Goal: Task Accomplishment & Management: Manage account settings

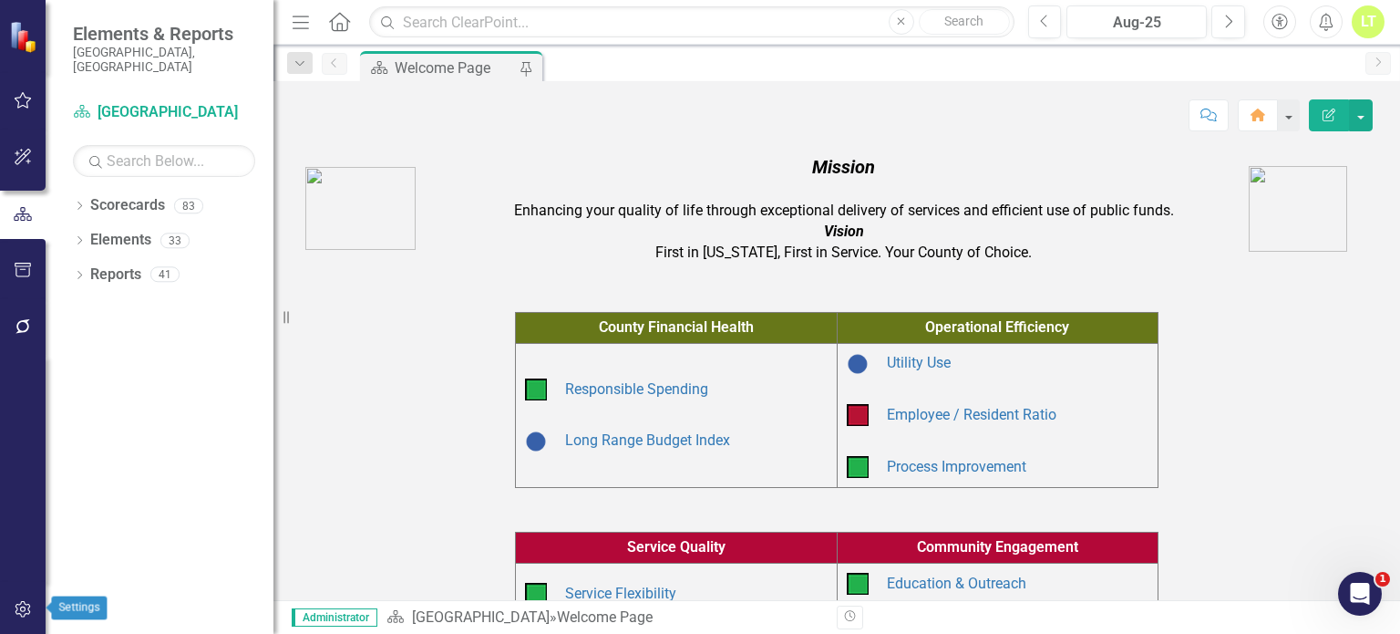
click at [15, 614] on icon "button" at bounding box center [23, 609] width 19 height 15
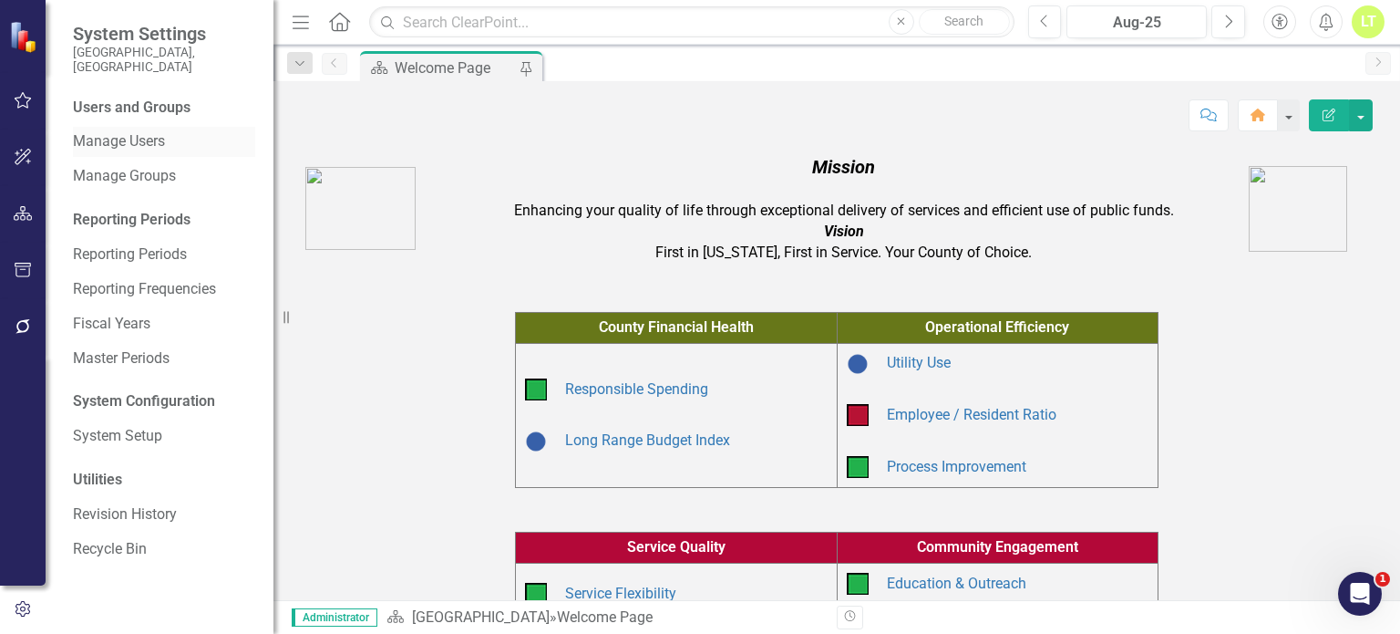
click at [133, 131] on link "Manage Users" at bounding box center [164, 141] width 182 height 21
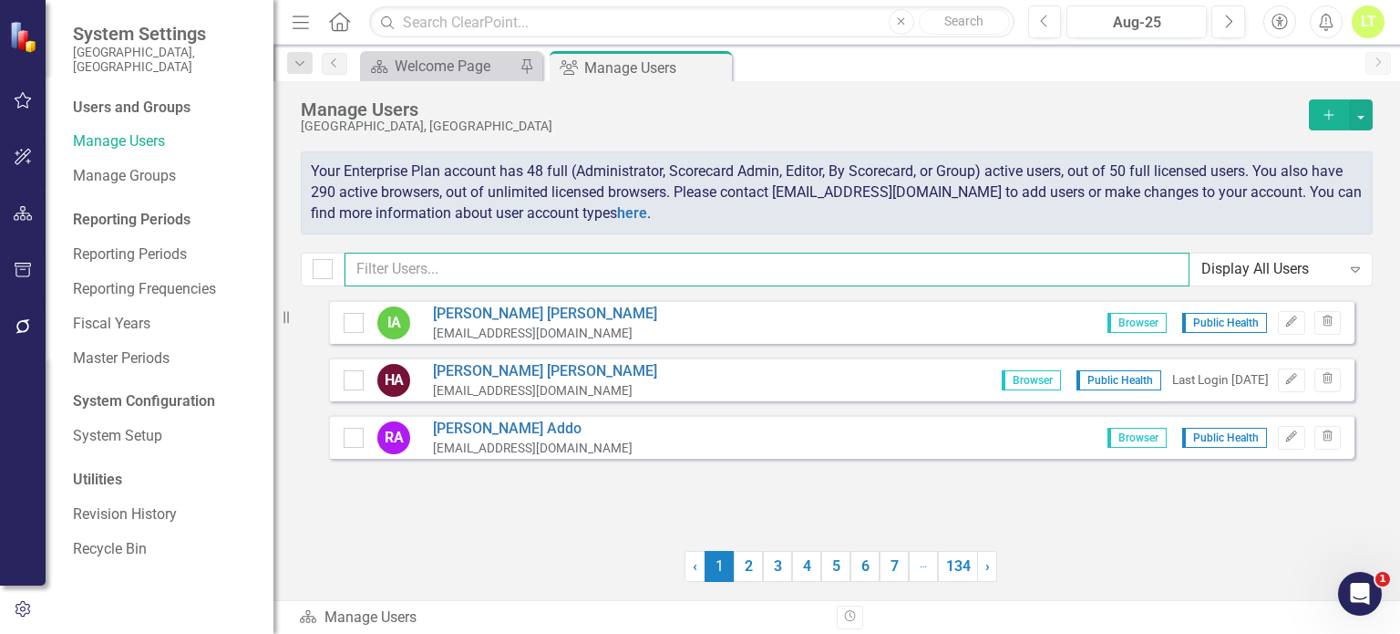
click at [470, 273] on input "text" at bounding box center [767, 269] width 845 height 34
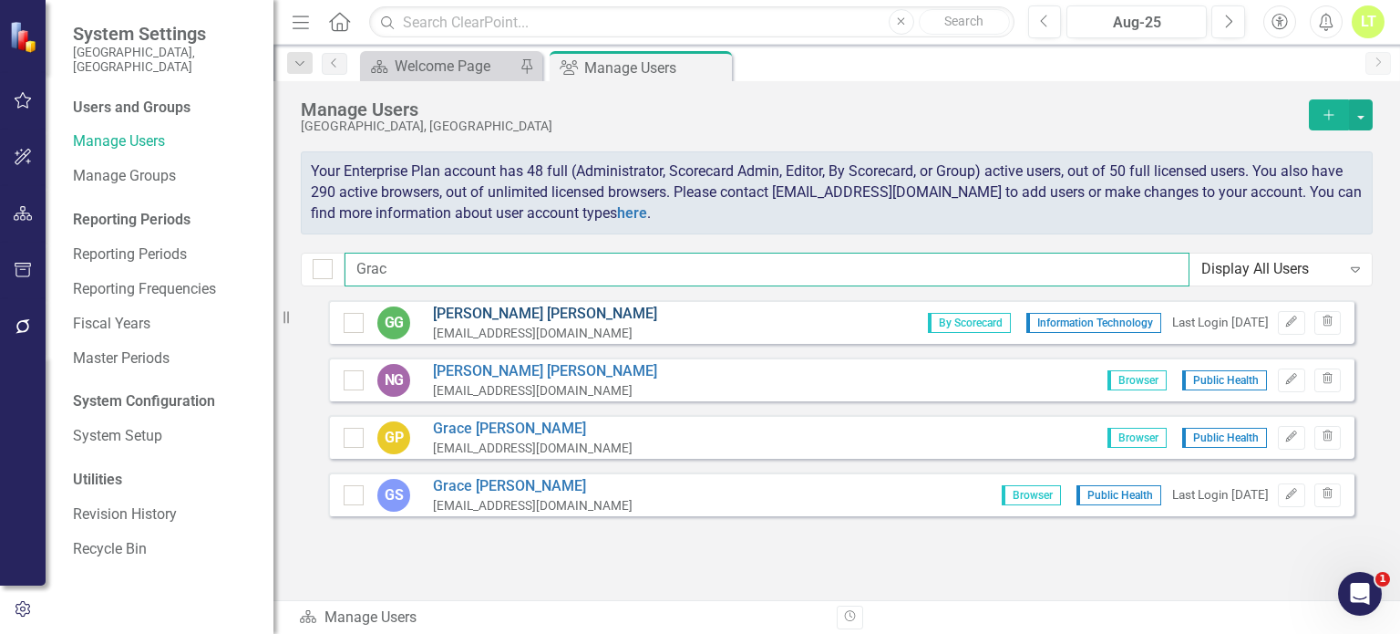
type input "Grac"
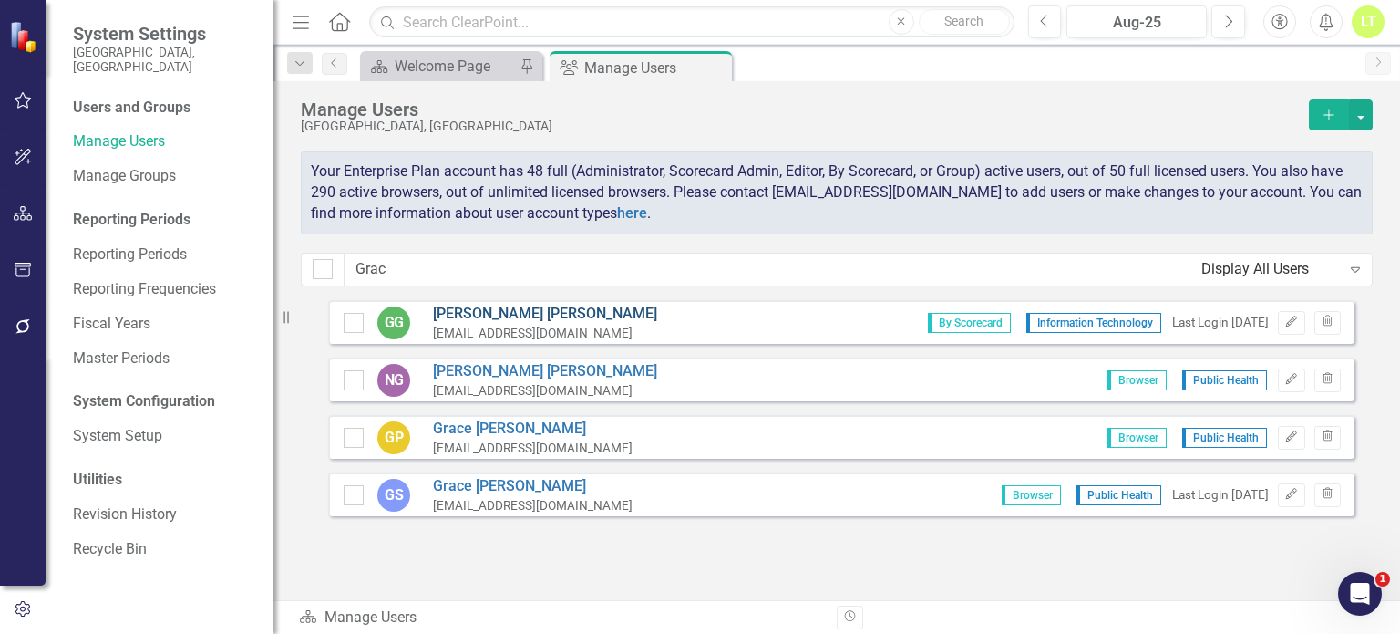
click at [468, 319] on link "[PERSON_NAME]" at bounding box center [545, 314] width 224 height 21
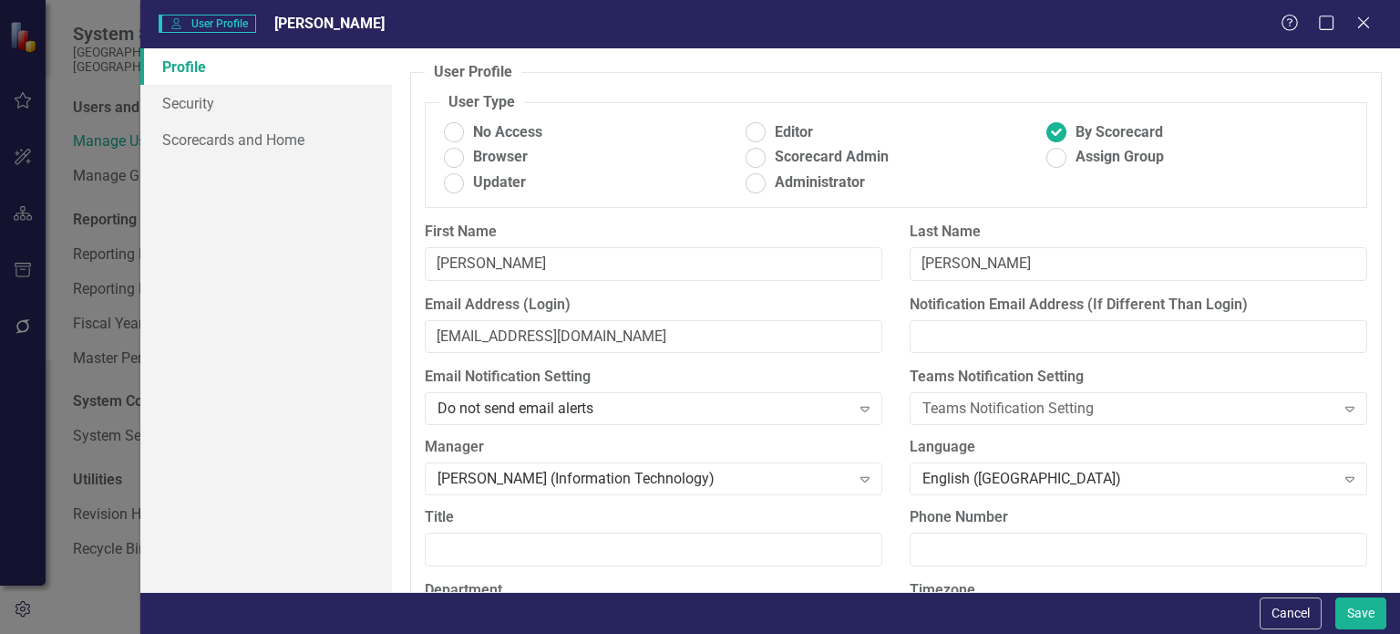
scroll to position [211, 0]
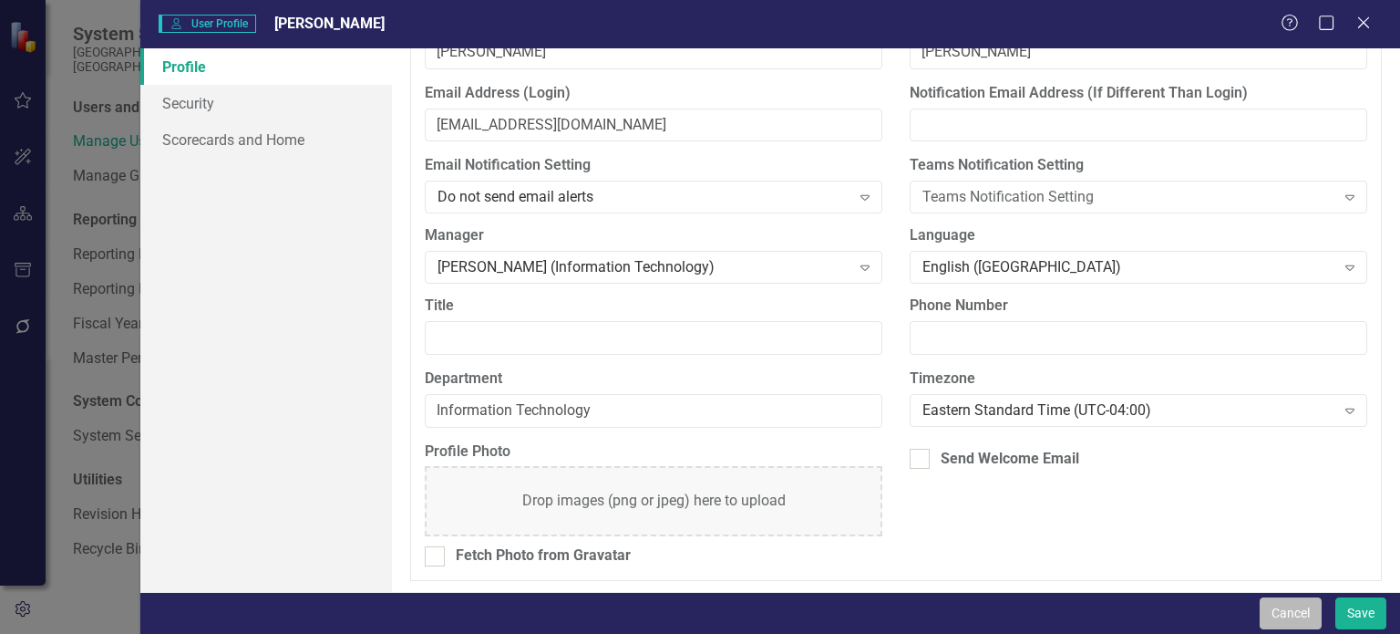
click at [1295, 603] on button "Cancel" at bounding box center [1291, 613] width 62 height 32
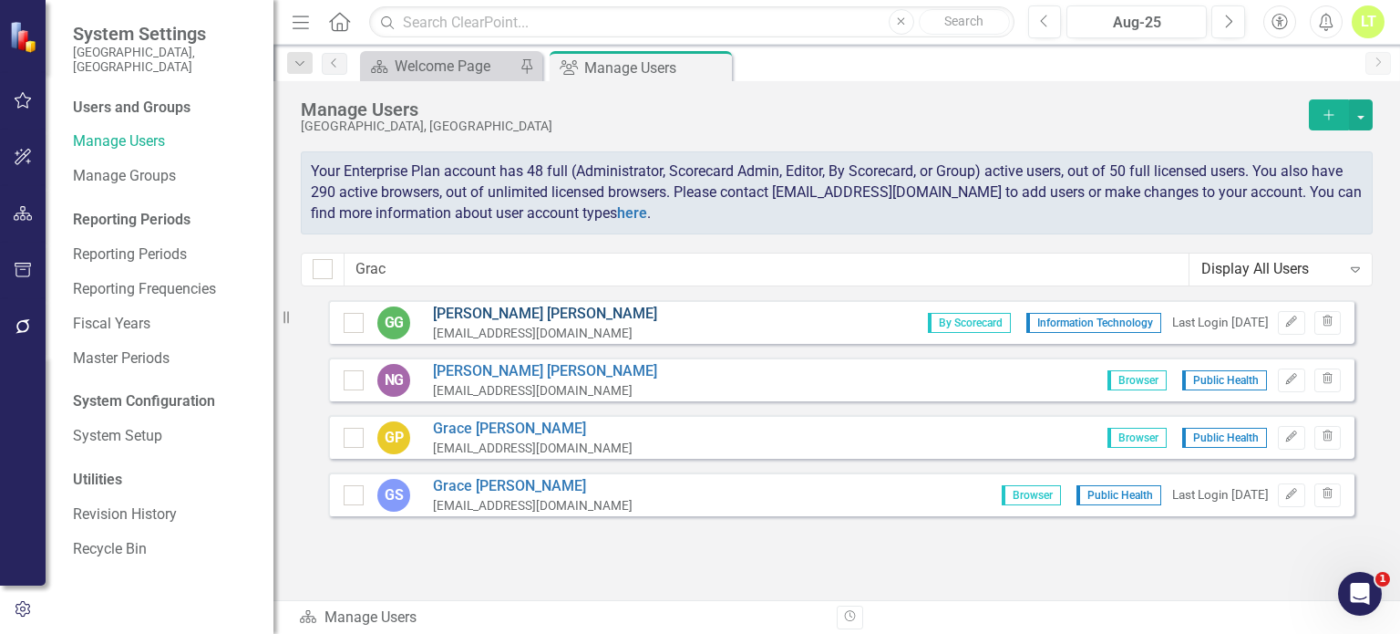
click at [463, 314] on link "[PERSON_NAME]" at bounding box center [545, 314] width 224 height 21
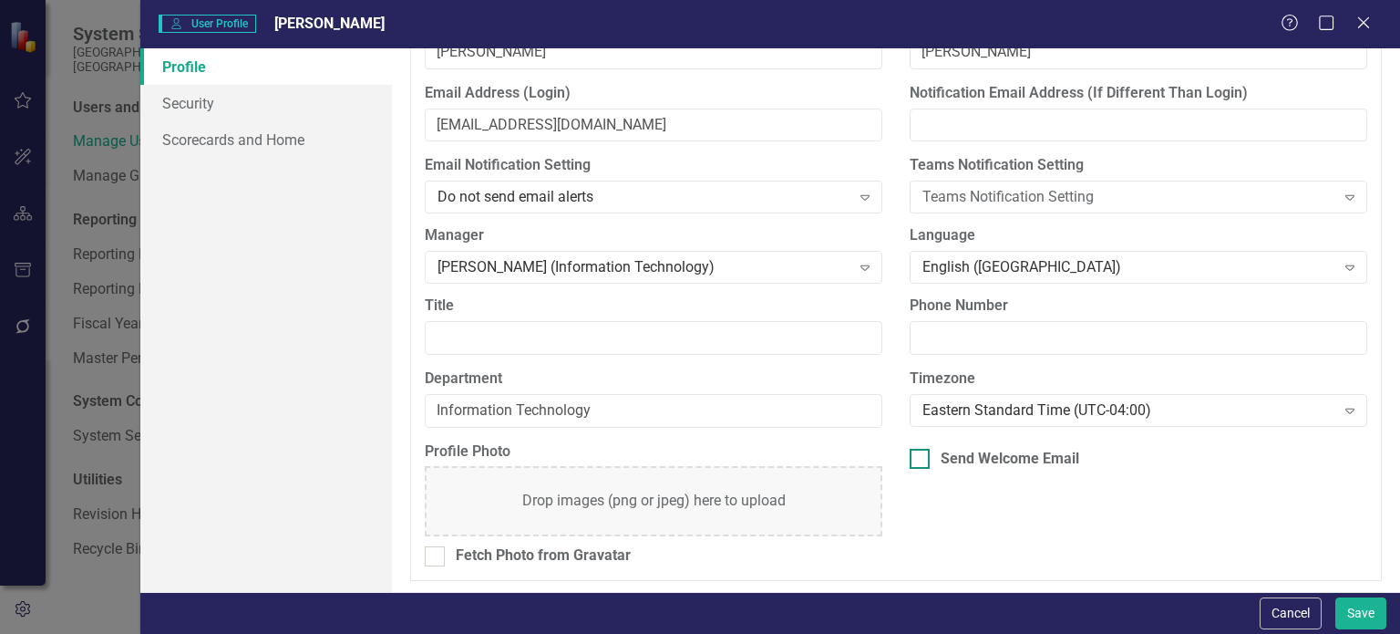
click at [1054, 458] on div "Send Welcome Email" at bounding box center [1010, 458] width 139 height 21
click at [922, 458] on input "Send Welcome Email" at bounding box center [916, 454] width 12 height 12
checkbox input "true"
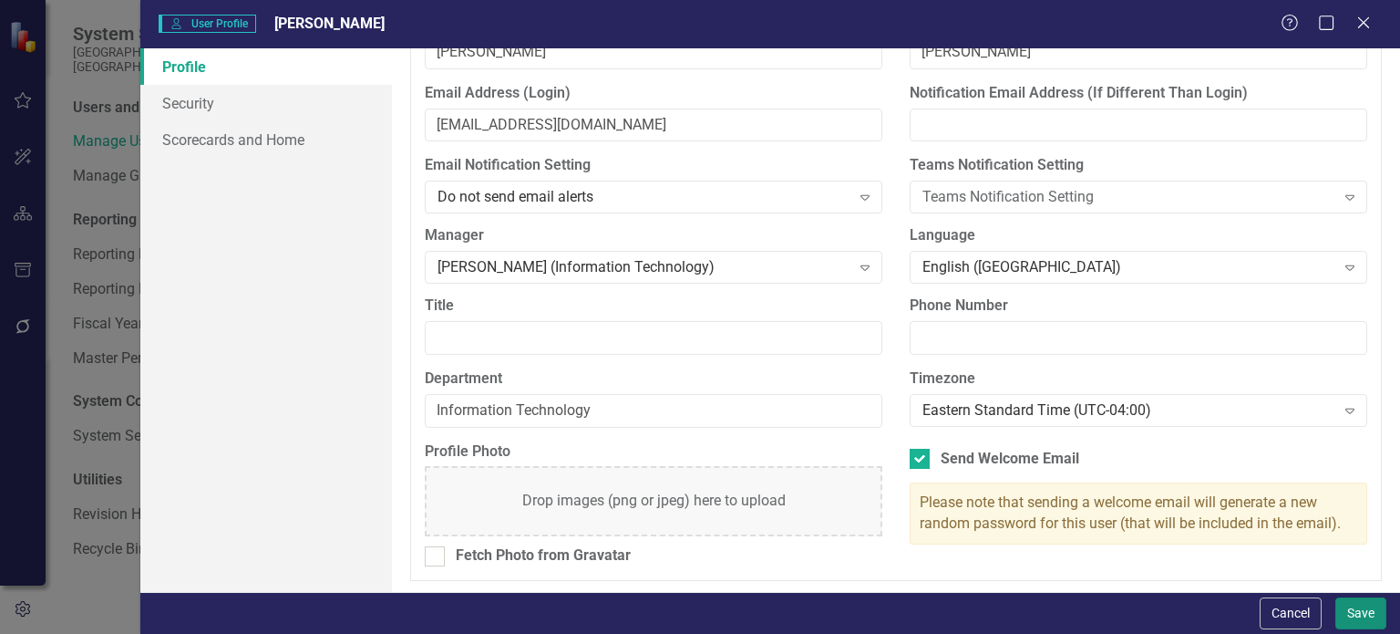
click at [1360, 609] on button "Save" at bounding box center [1360, 613] width 51 height 32
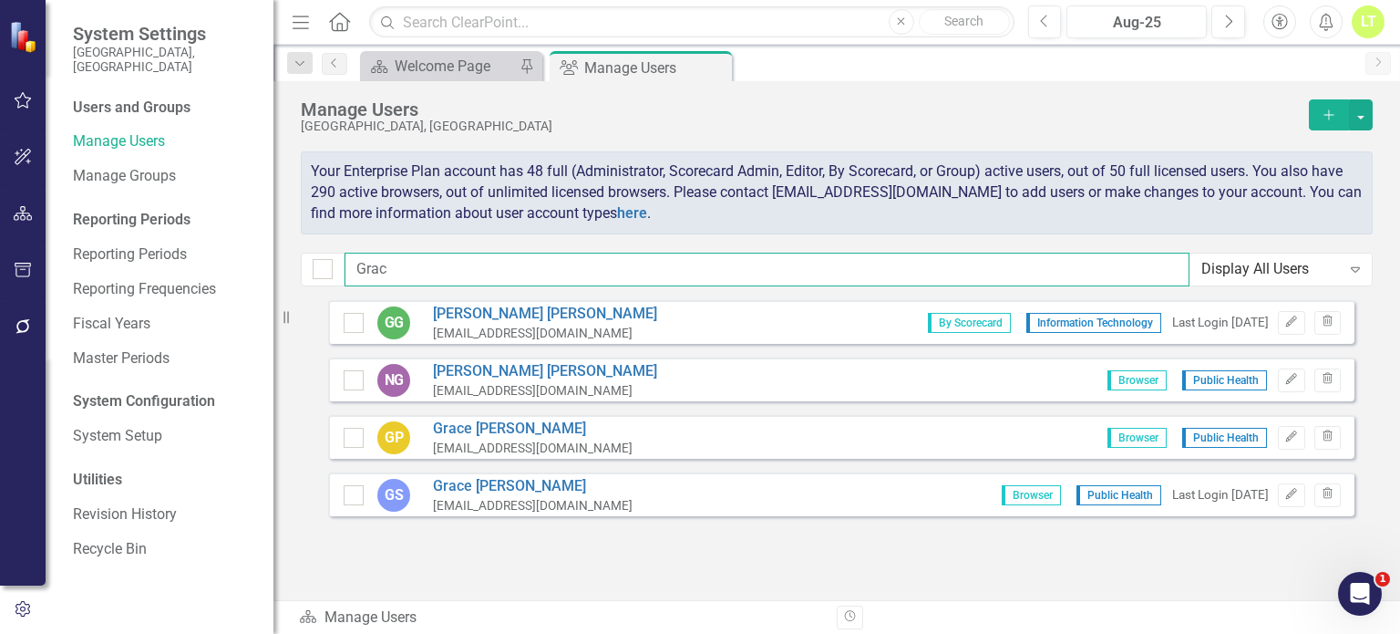
click at [454, 283] on input "Grac" at bounding box center [767, 269] width 845 height 34
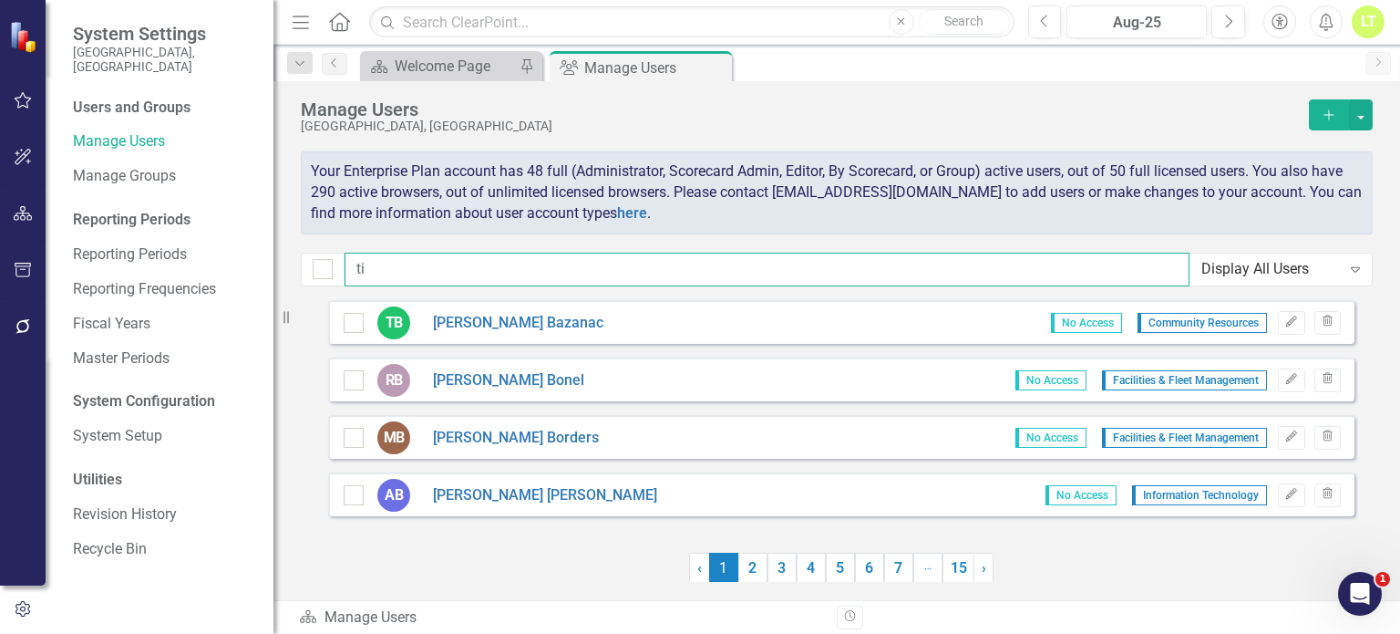
type input "t"
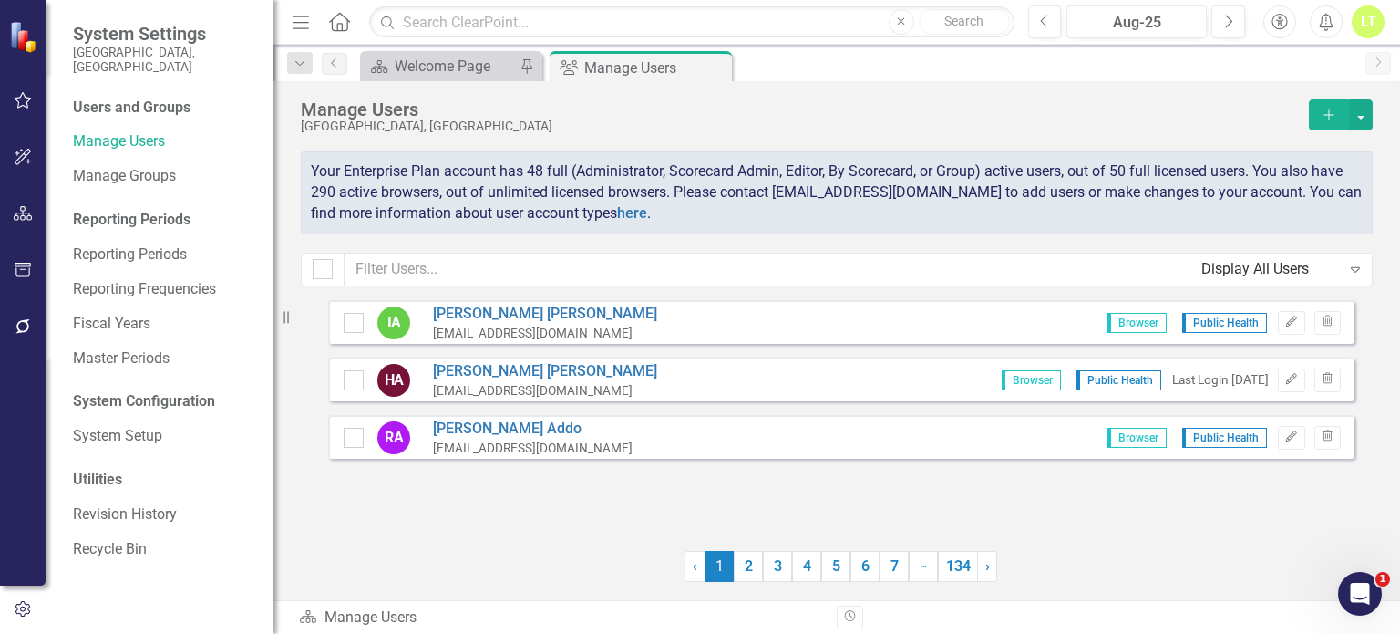
click at [1354, 262] on icon "Expand" at bounding box center [1355, 269] width 18 height 15
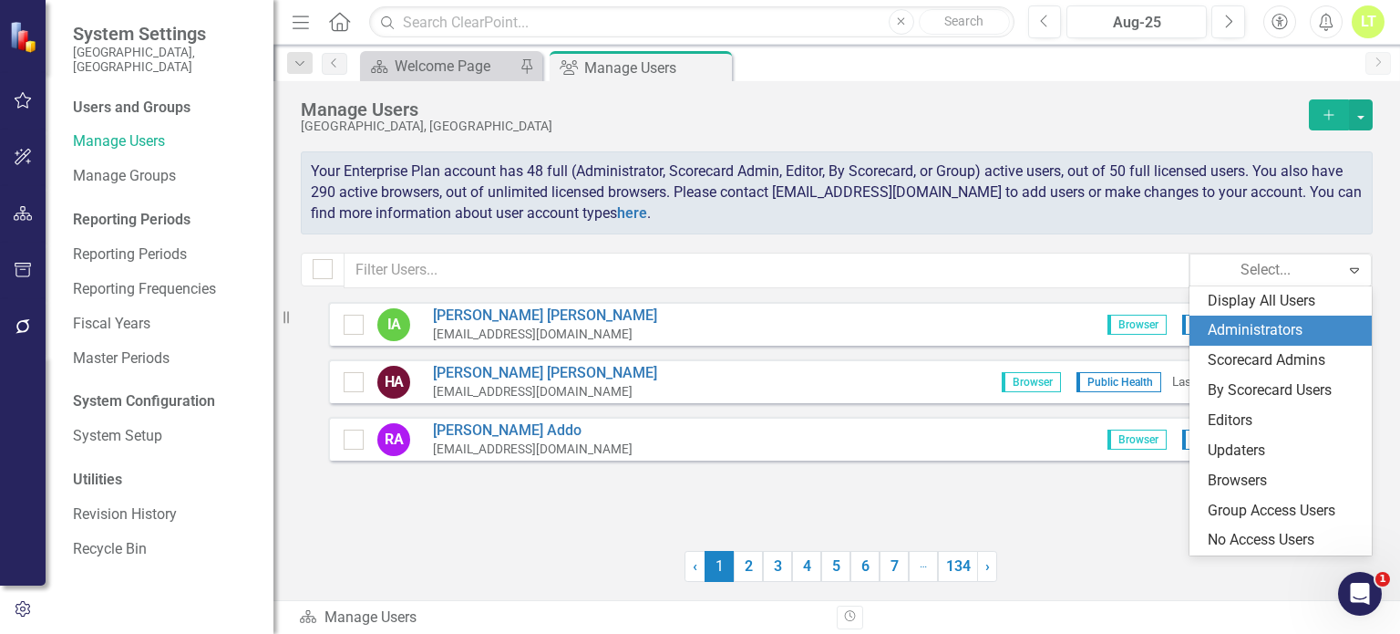
click at [1268, 336] on div "Administrators" at bounding box center [1284, 330] width 153 height 21
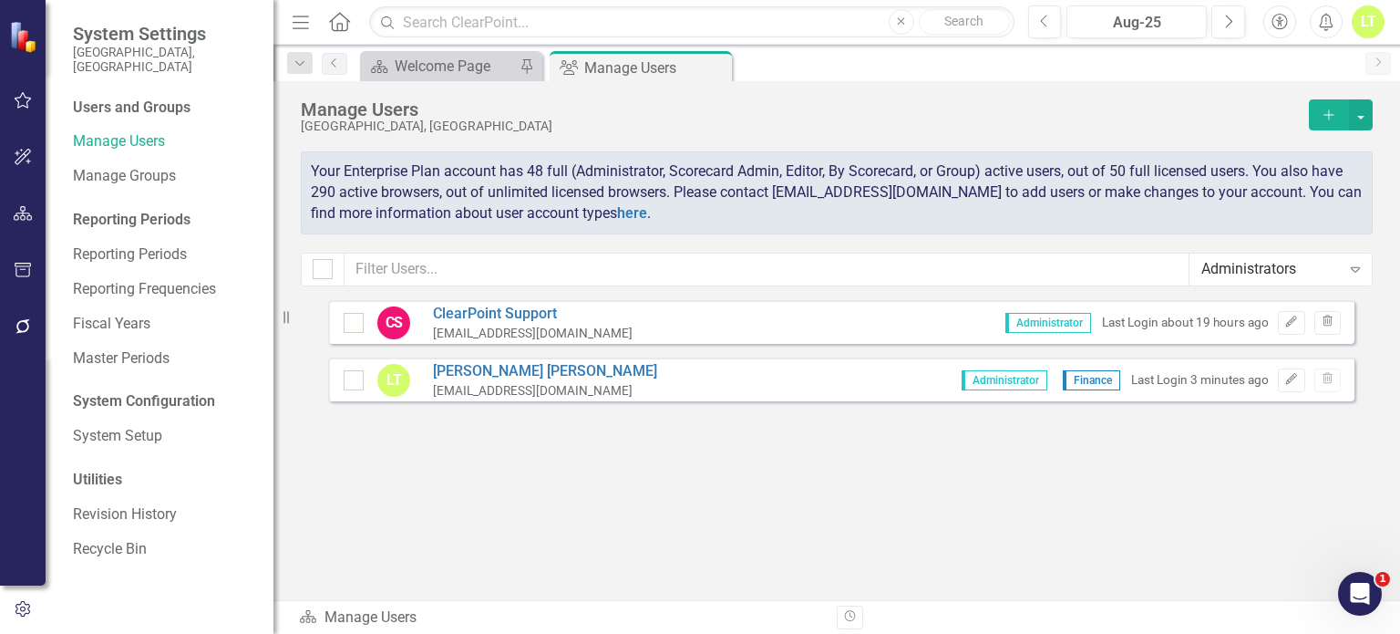
click at [1371, 255] on div "Expand" at bounding box center [1355, 268] width 33 height 29
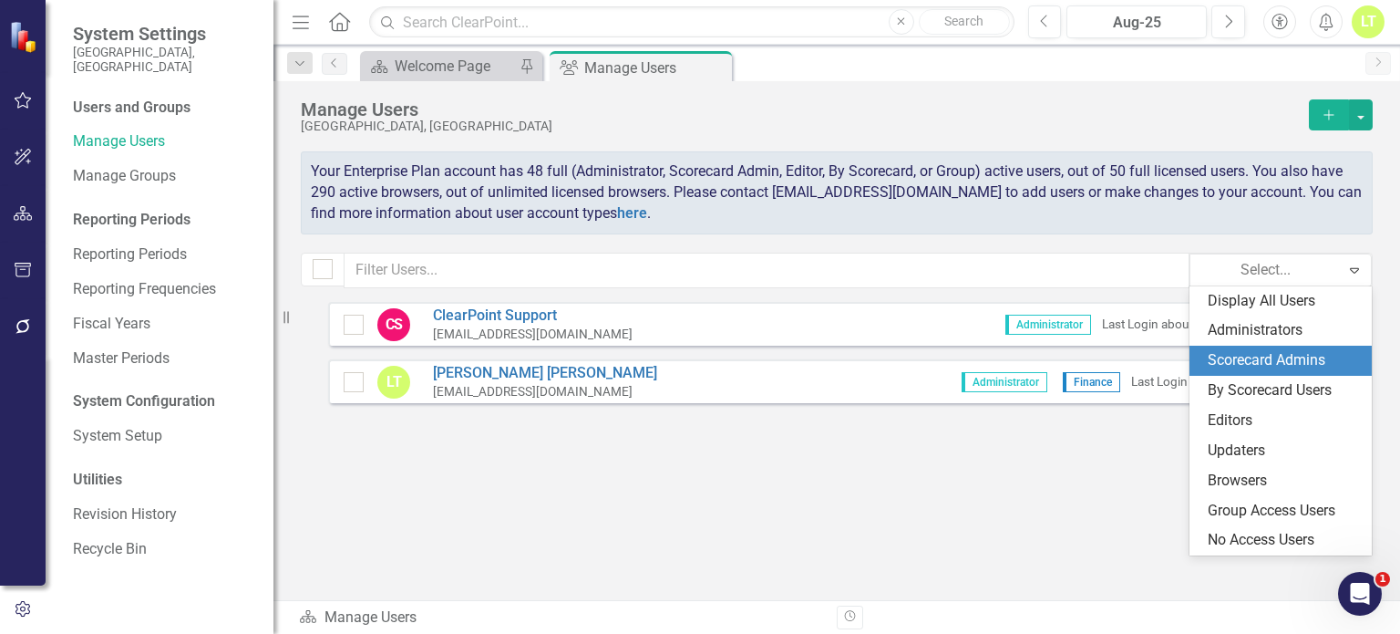
click at [1309, 349] on div "Scorecard Admins" at bounding box center [1281, 360] width 182 height 30
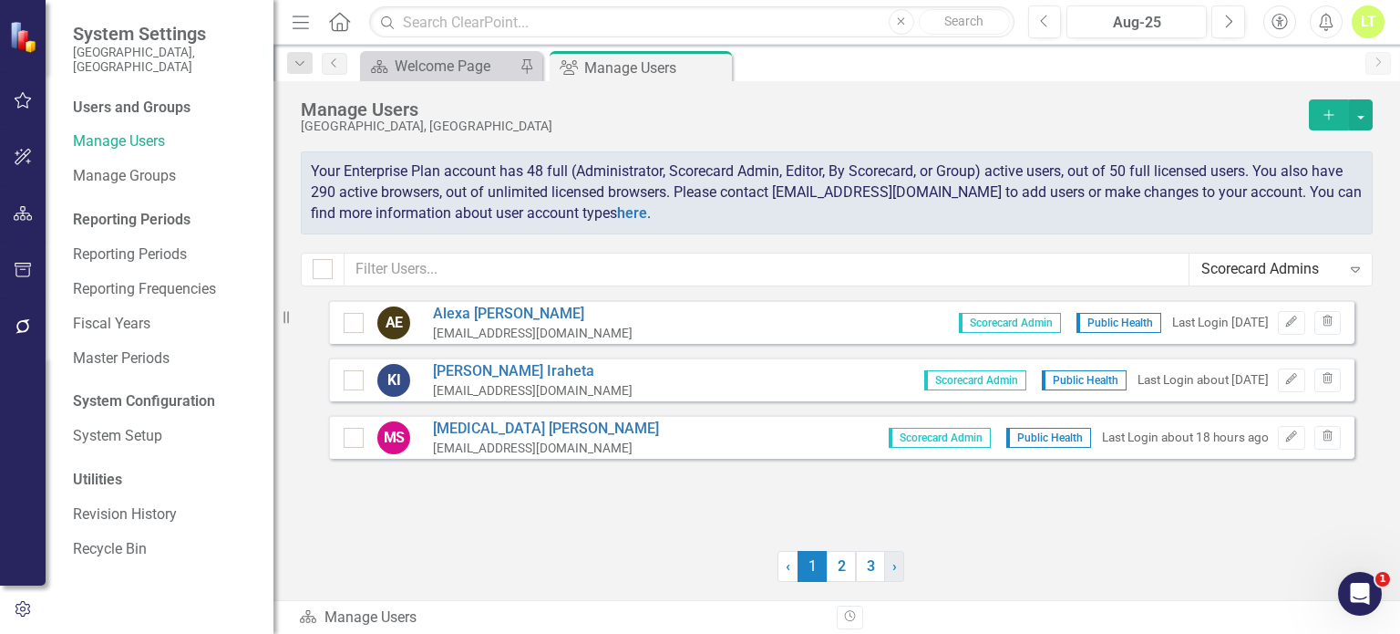
click at [901, 573] on link "› Next" at bounding box center [894, 566] width 20 height 31
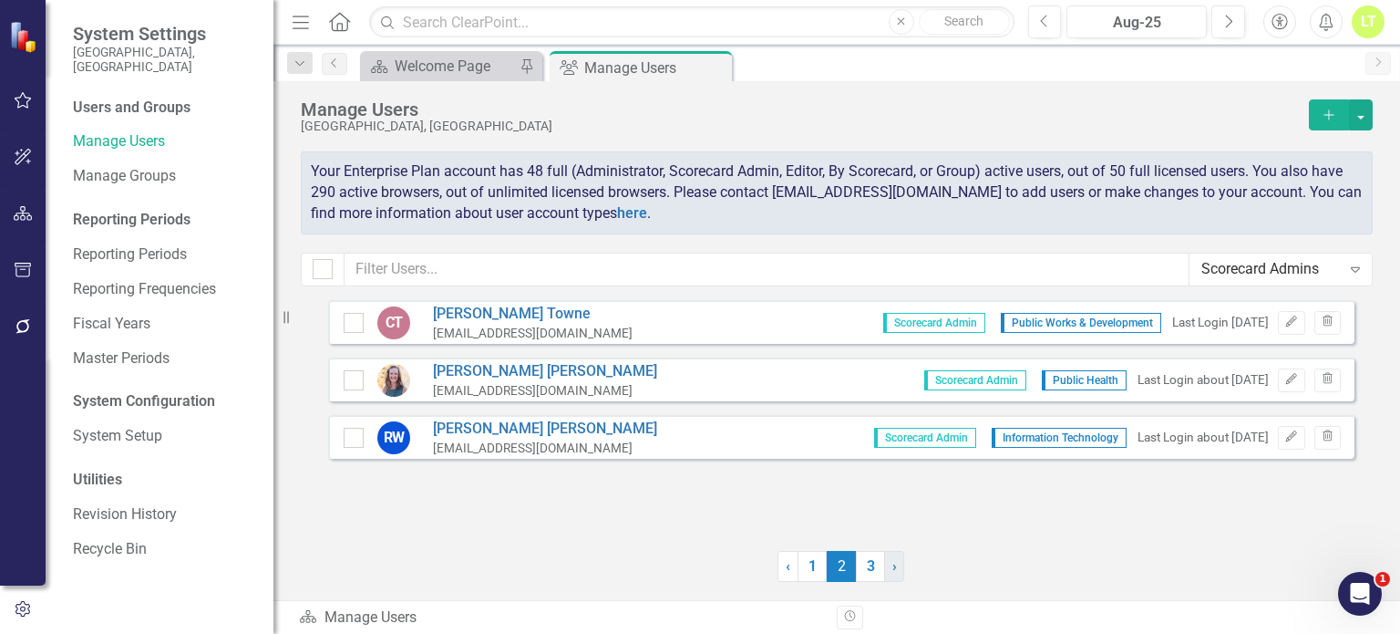
click at [901, 573] on link "› Next" at bounding box center [894, 566] width 20 height 31
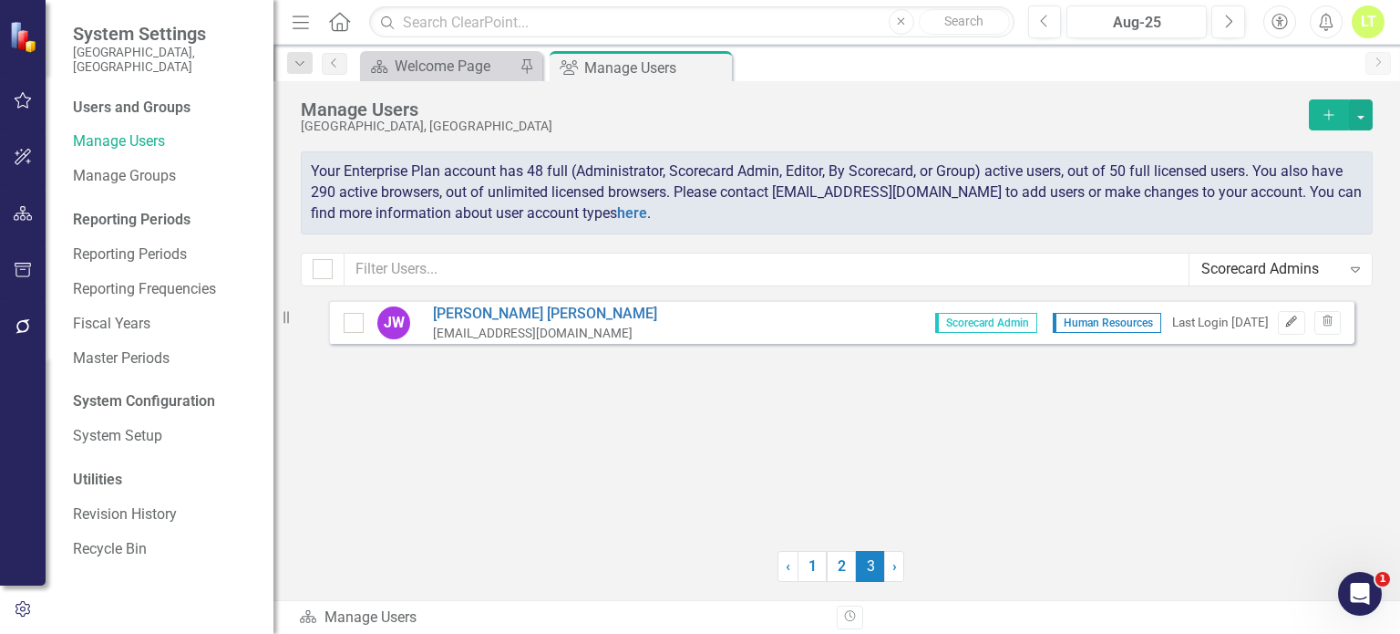
click at [1298, 324] on icon "Edit" at bounding box center [1291, 321] width 14 height 11
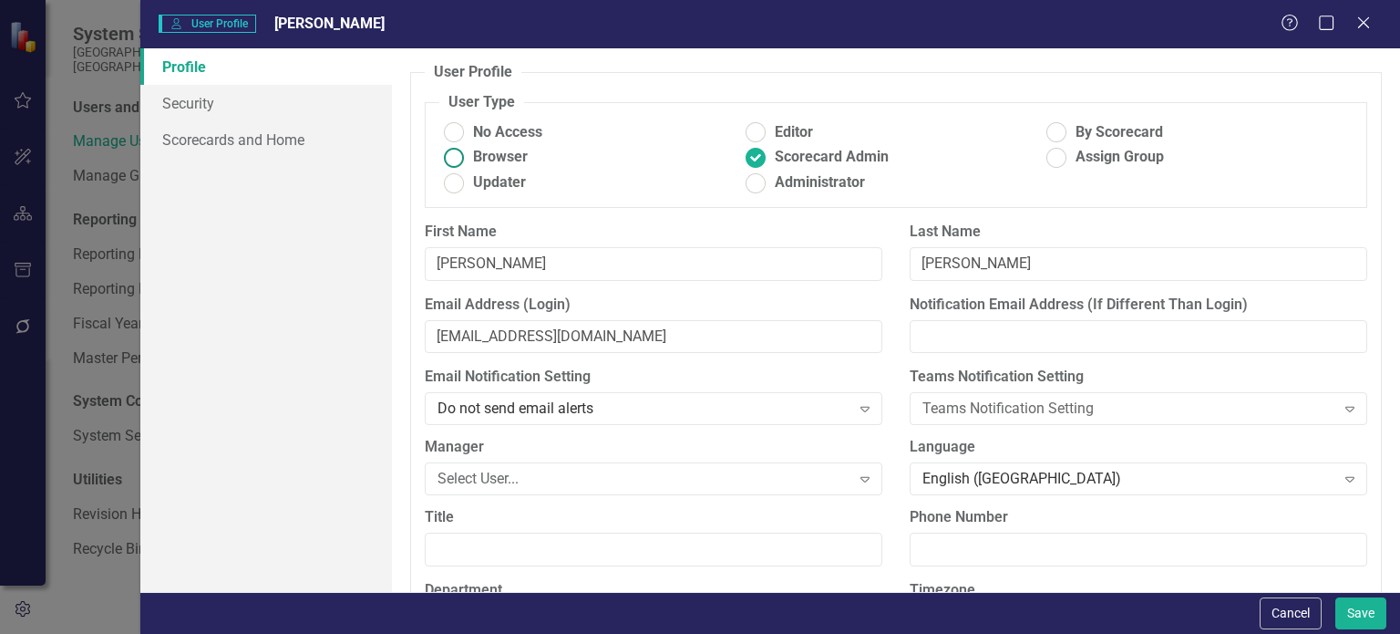
click at [470, 160] on label "Browser" at bounding box center [590, 157] width 302 height 21
click at [469, 160] on input "Browser" at bounding box center [454, 157] width 28 height 28
radio input "true"
click at [1367, 613] on button "Save" at bounding box center [1360, 613] width 51 height 32
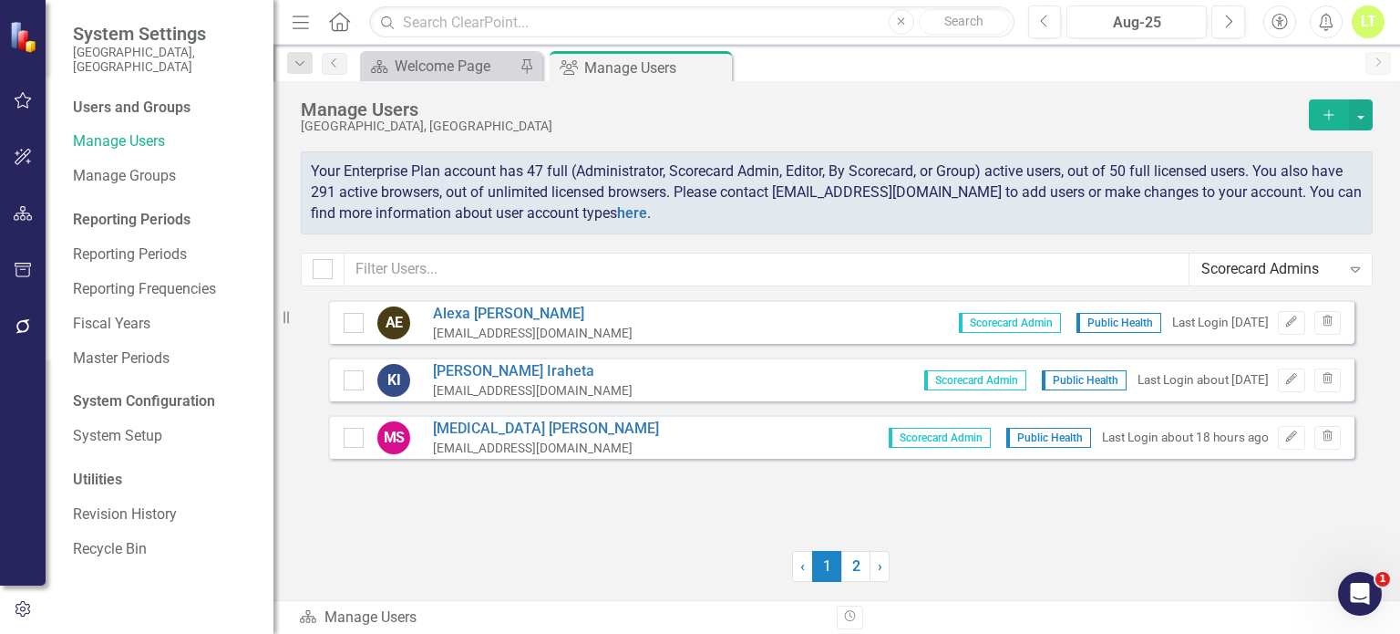
click at [1328, 276] on div "Scorecard Admins" at bounding box center [1270, 269] width 139 height 21
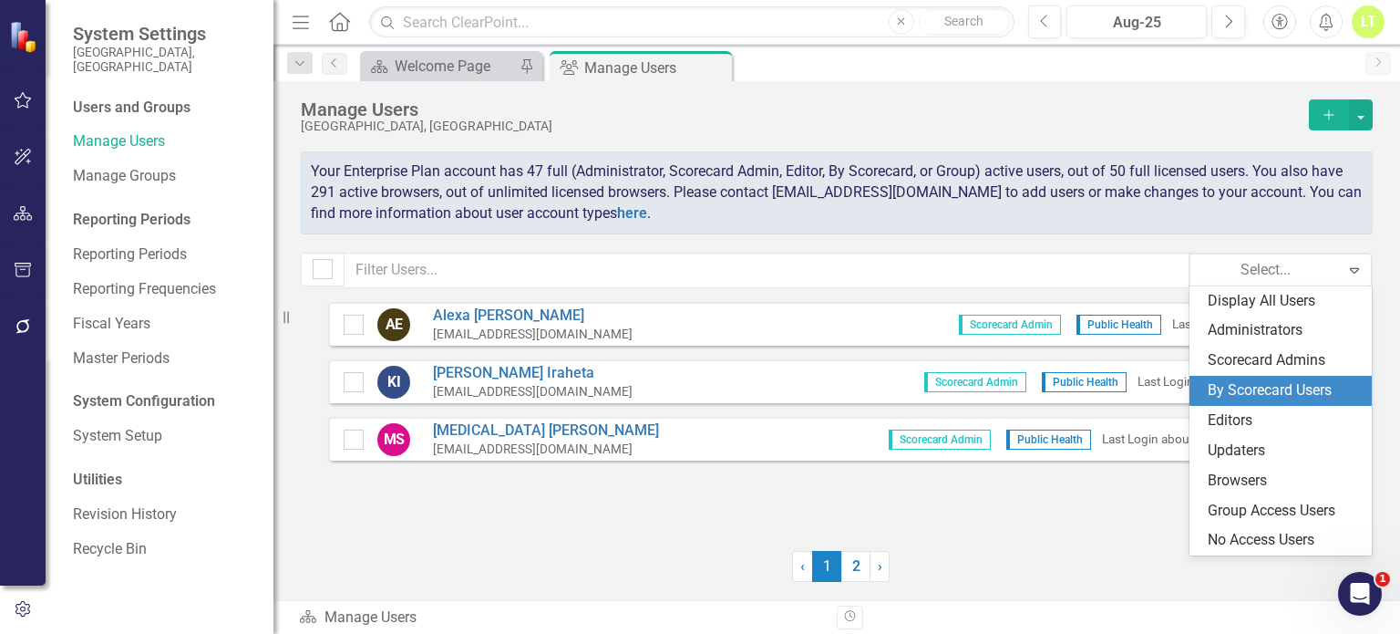
click at [1269, 386] on div "By Scorecard Users" at bounding box center [1284, 390] width 153 height 21
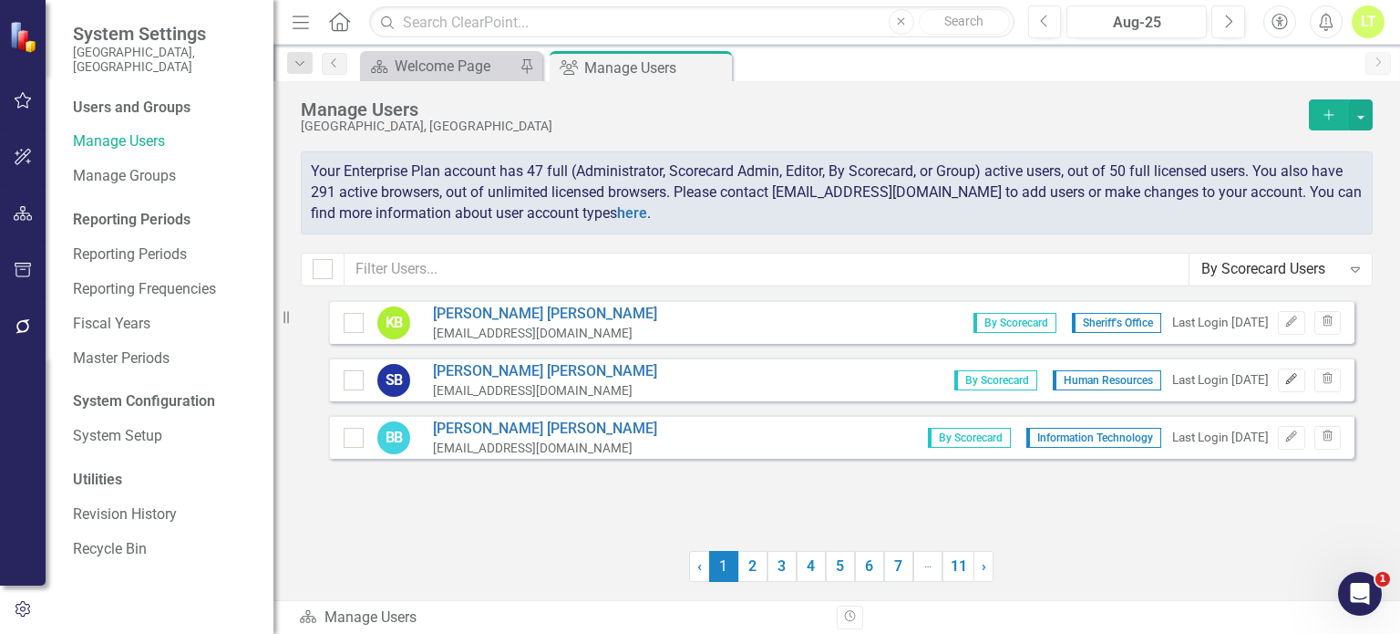
click at [1294, 375] on icon "button" at bounding box center [1291, 379] width 11 height 11
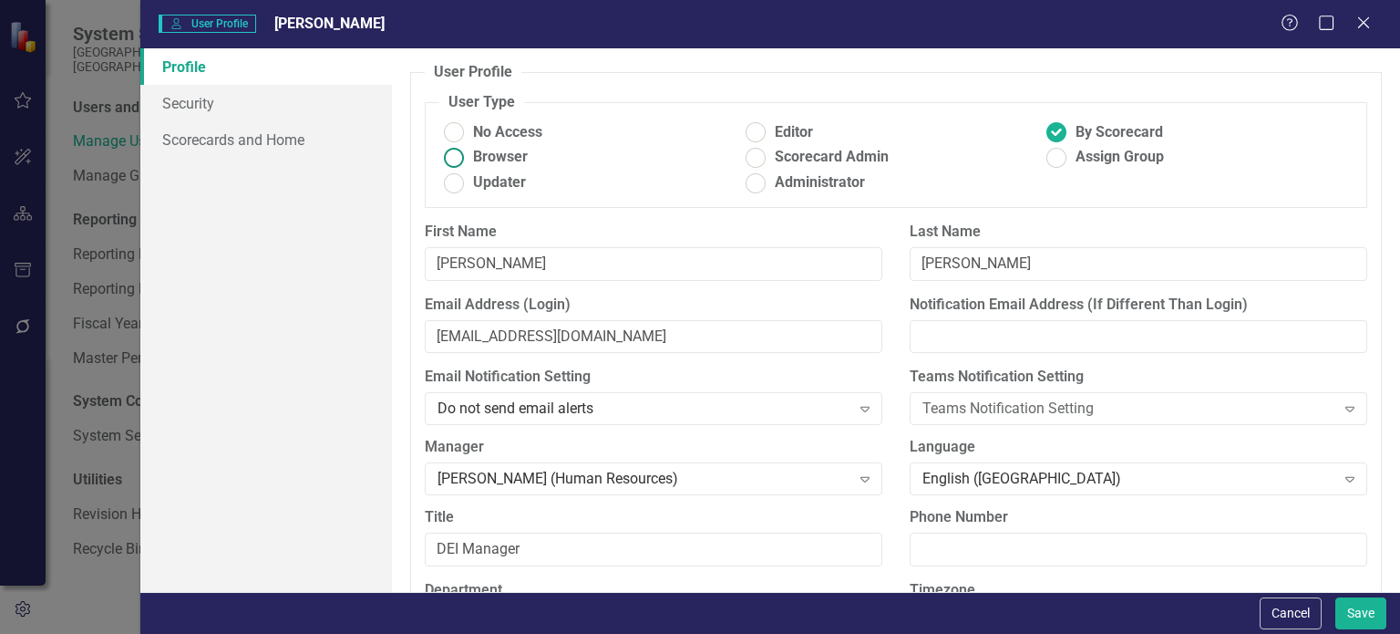
click at [480, 149] on span "Browser" at bounding box center [500, 157] width 55 height 21
click at [469, 149] on input "Browser" at bounding box center [454, 157] width 28 height 28
radio input "true"
click at [1364, 613] on button "Save" at bounding box center [1360, 613] width 51 height 32
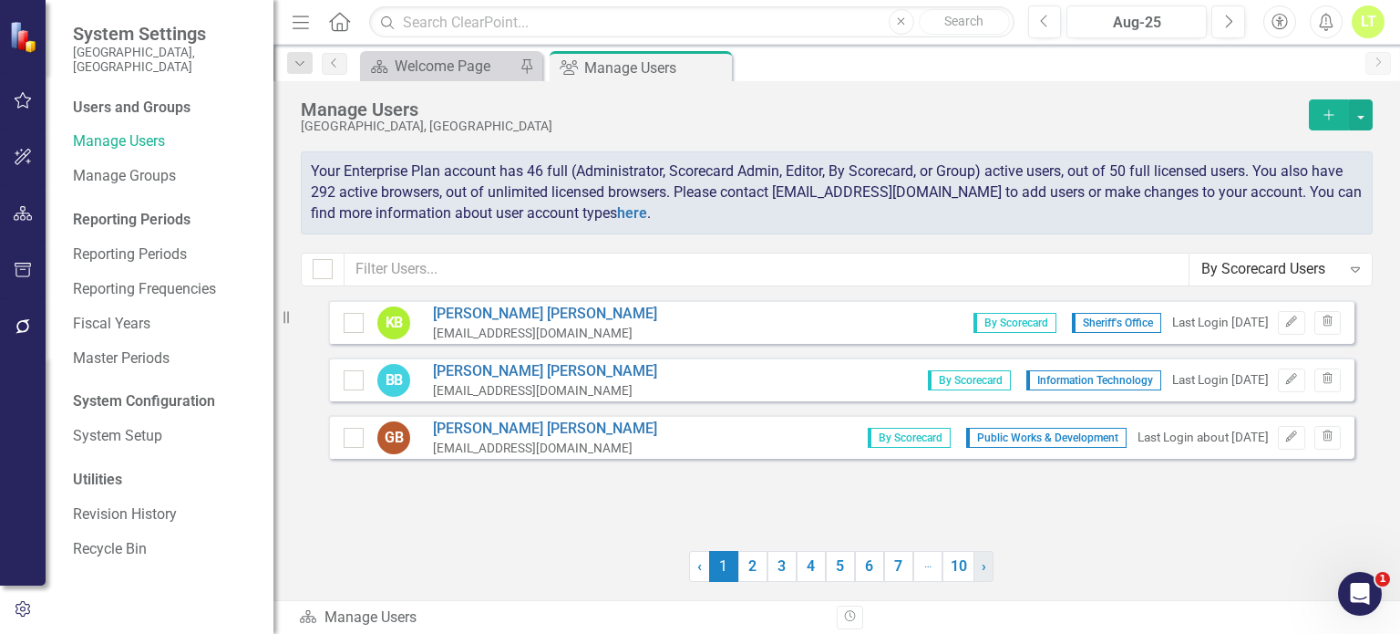
click at [983, 564] on span "›" at bounding box center [984, 565] width 5 height 17
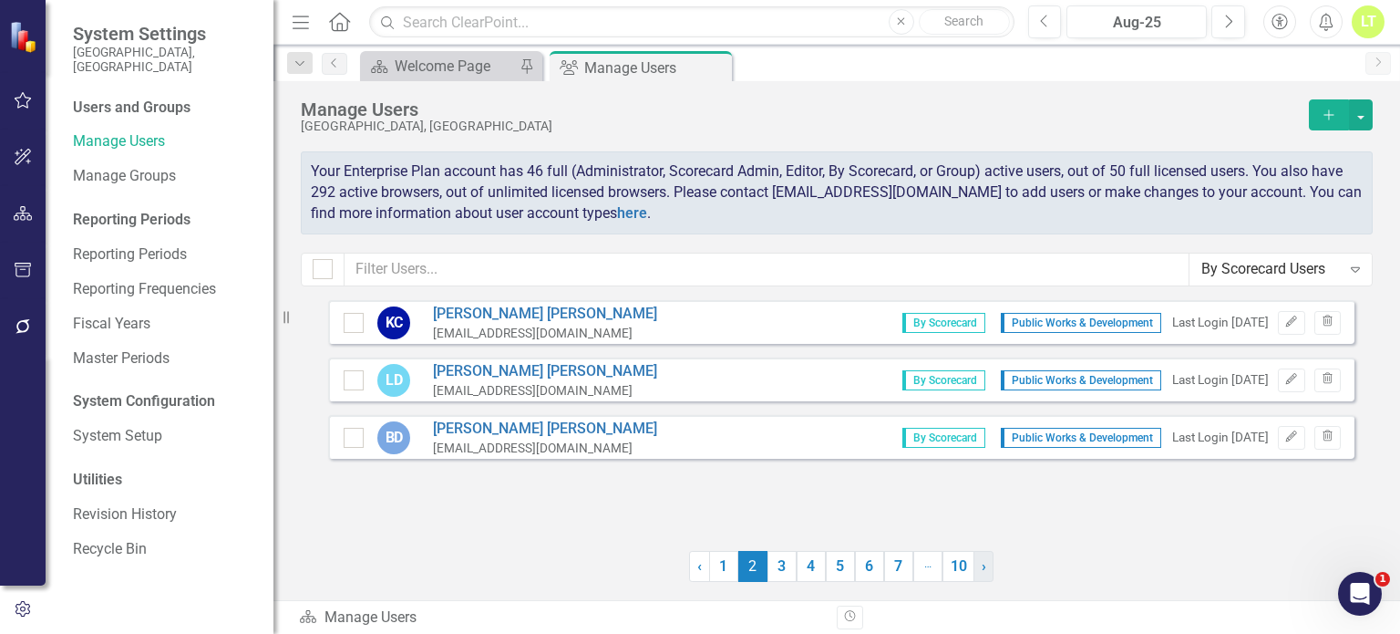
click at [983, 564] on span "›" at bounding box center [984, 565] width 5 height 17
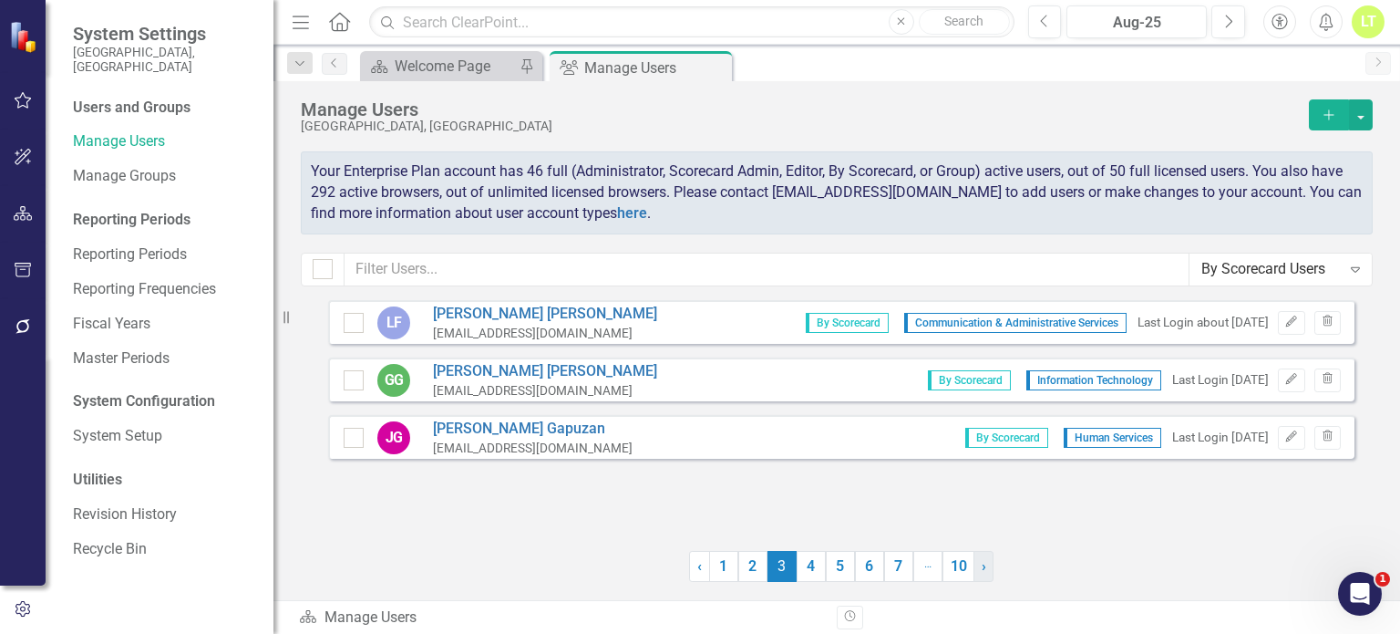
click at [983, 564] on span "›" at bounding box center [984, 565] width 5 height 17
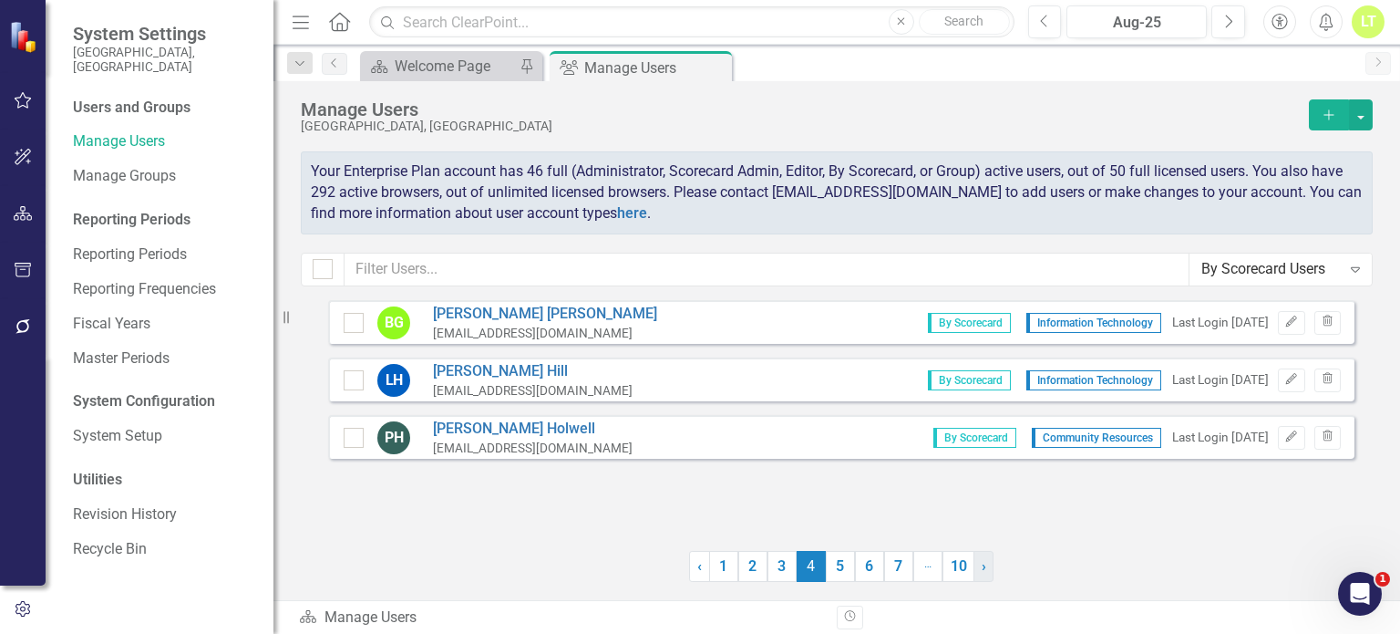
click at [983, 564] on span "›" at bounding box center [984, 565] width 5 height 17
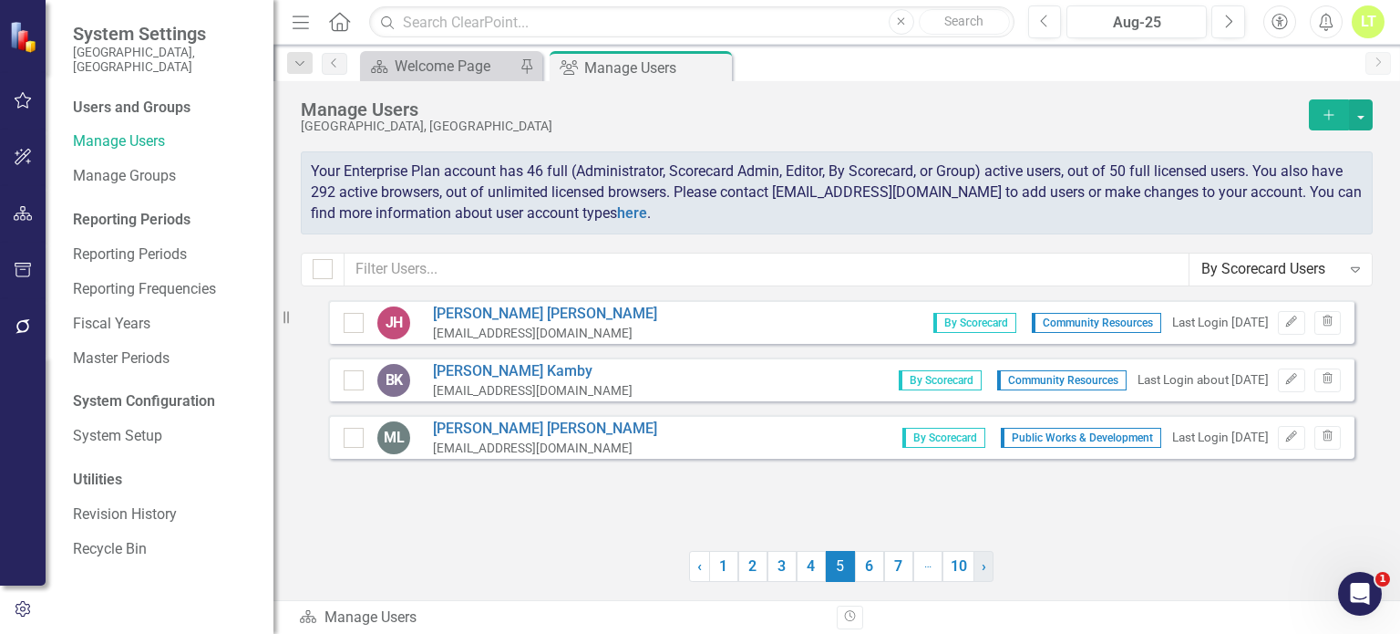
click at [983, 564] on span "›" at bounding box center [984, 565] width 5 height 17
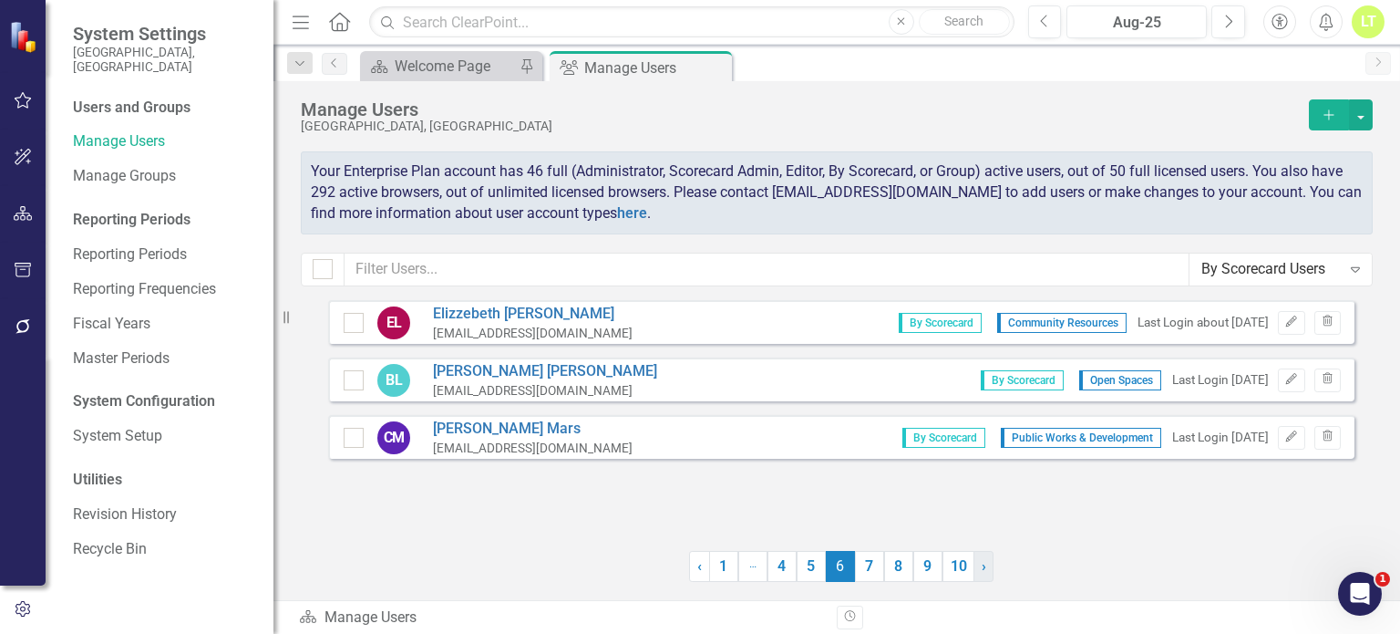
click at [983, 564] on span "›" at bounding box center [984, 565] width 5 height 17
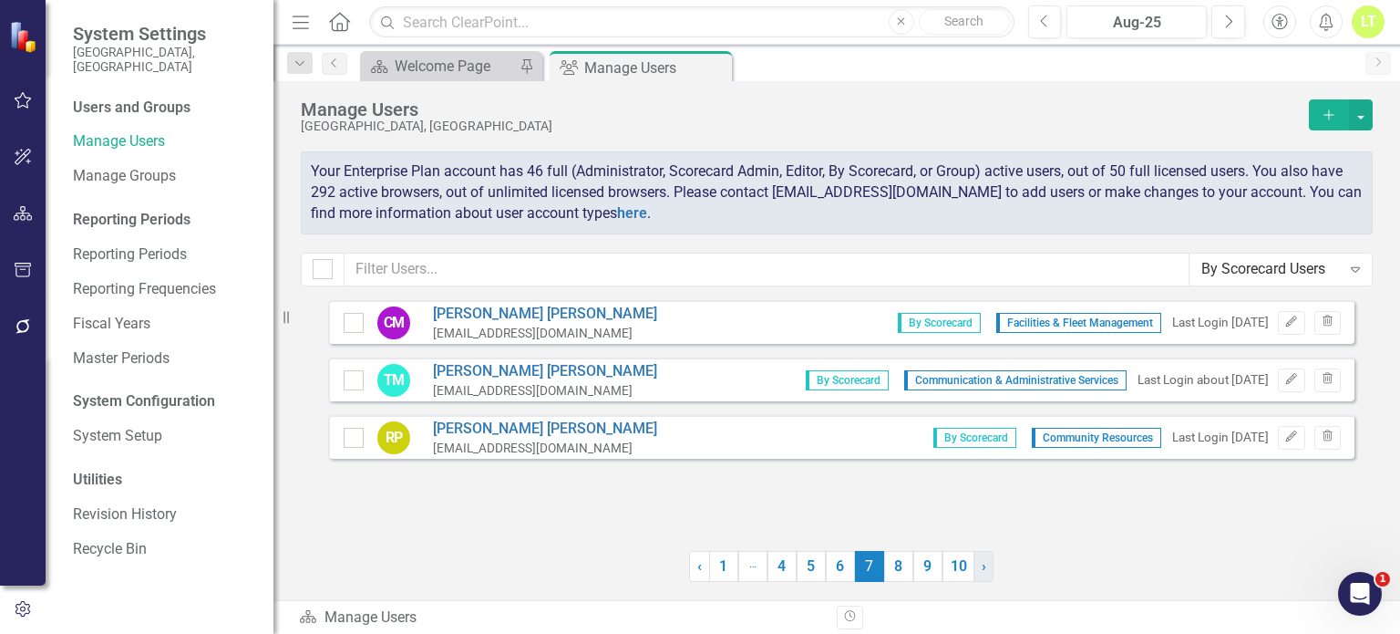
click at [983, 564] on span "›" at bounding box center [984, 565] width 5 height 17
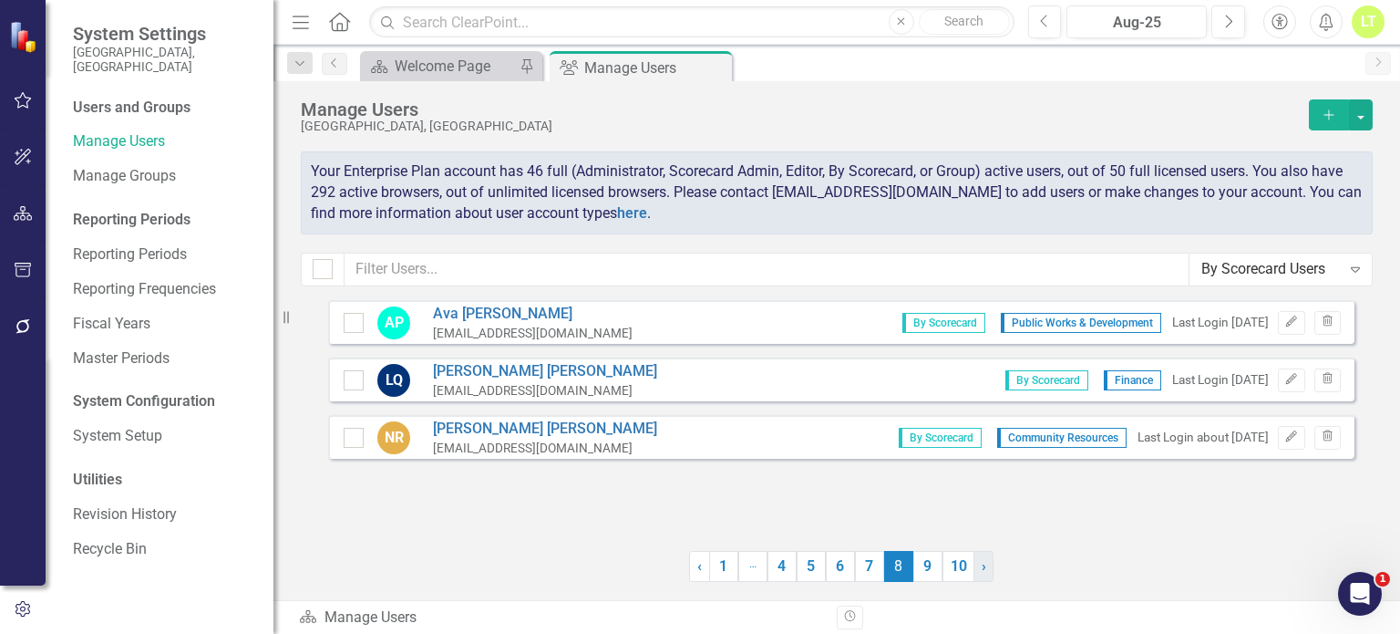
click at [983, 564] on span "›" at bounding box center [984, 565] width 5 height 17
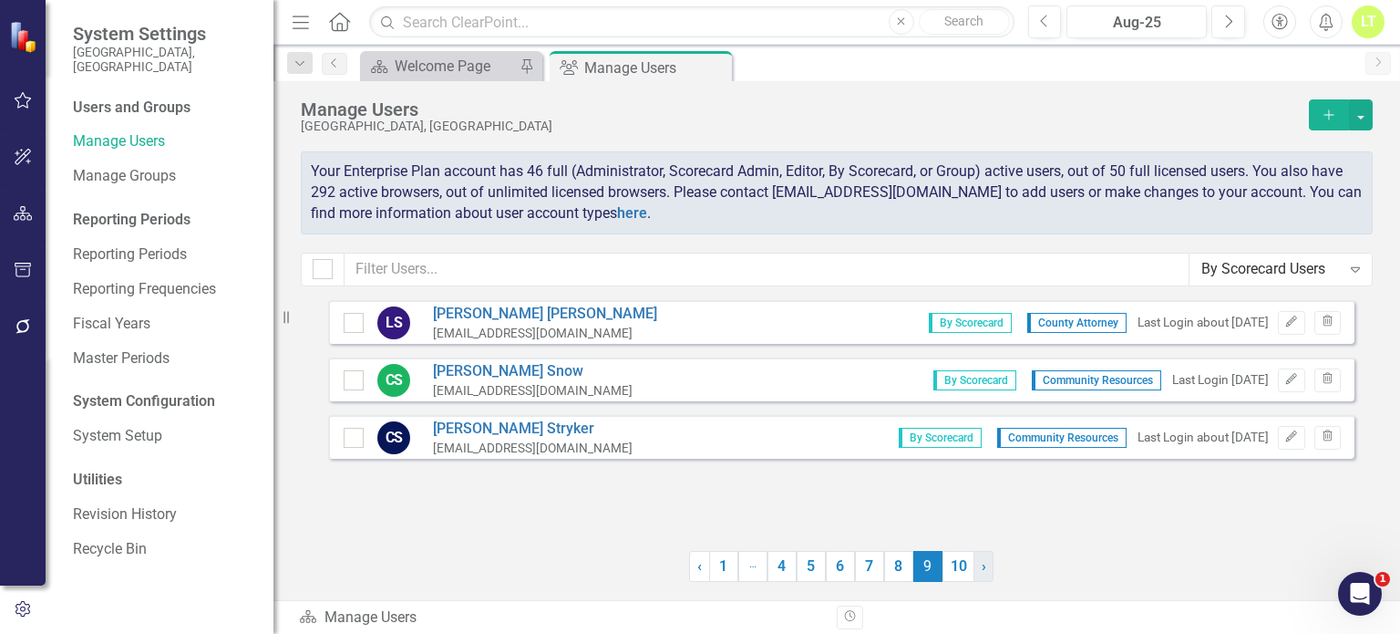
click at [983, 564] on span "›" at bounding box center [984, 565] width 5 height 17
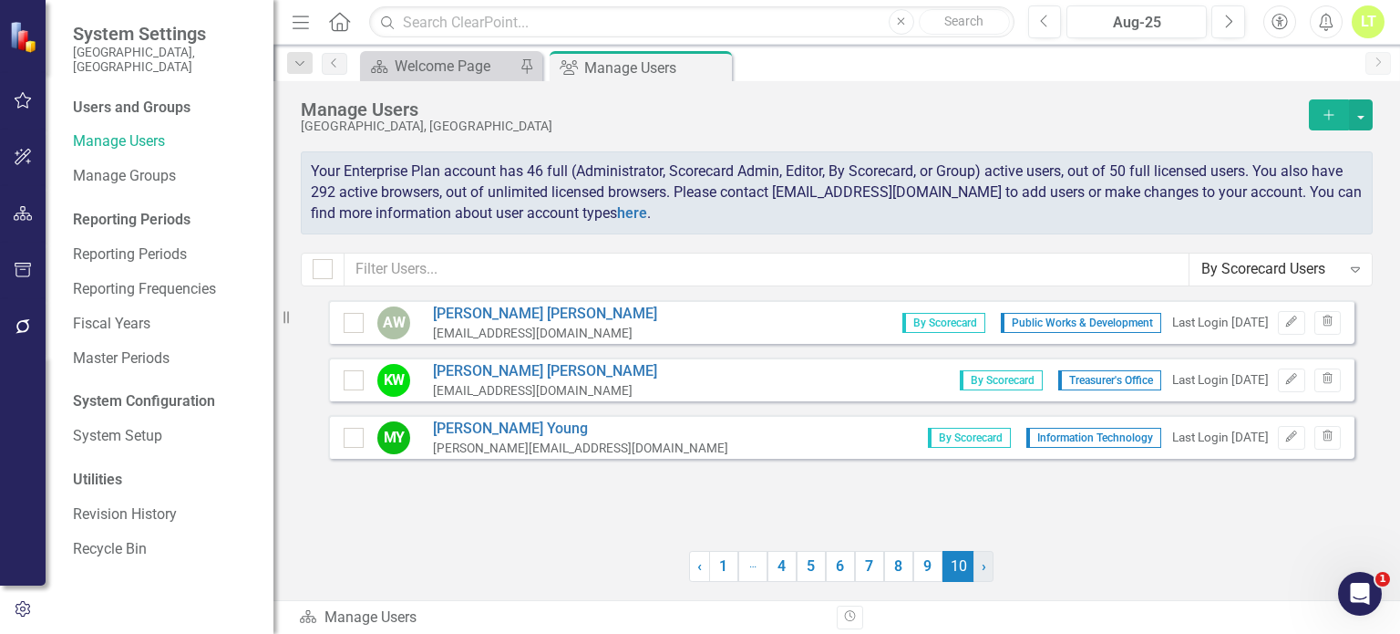
click at [983, 564] on span "›" at bounding box center [984, 565] width 5 height 17
click at [1322, 272] on div "By Scorecard Users" at bounding box center [1270, 269] width 139 height 21
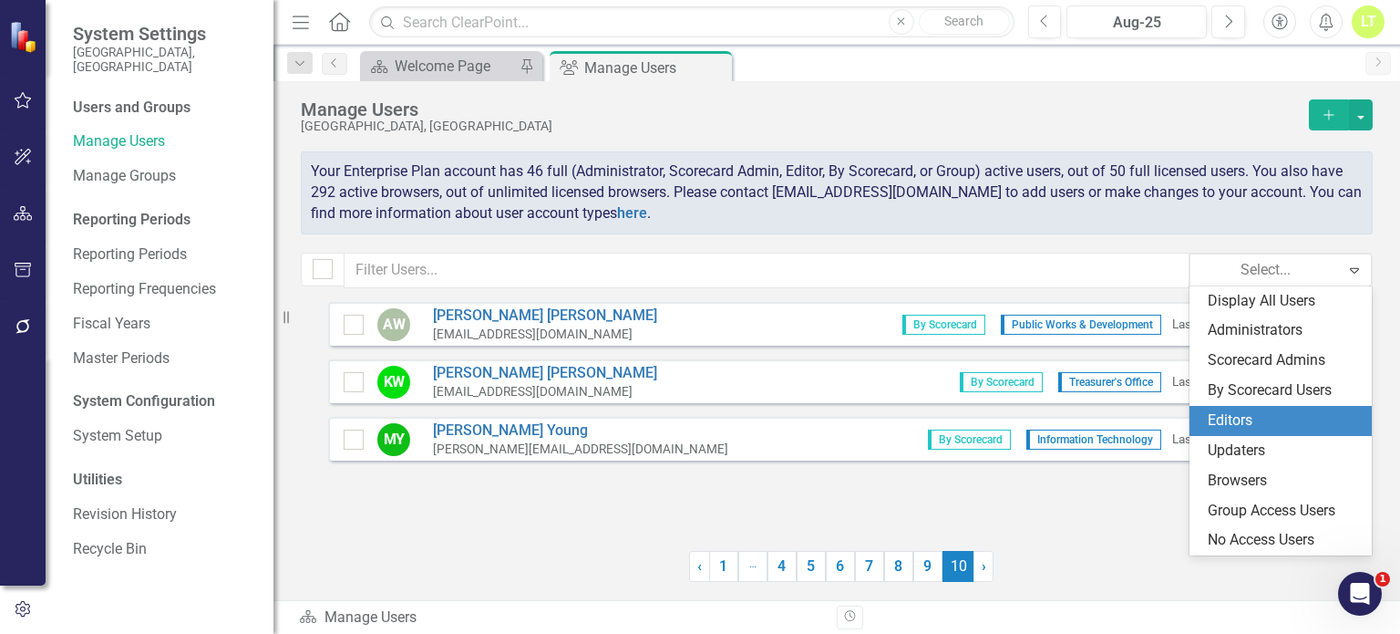
click at [1247, 426] on div "Editors" at bounding box center [1284, 420] width 153 height 21
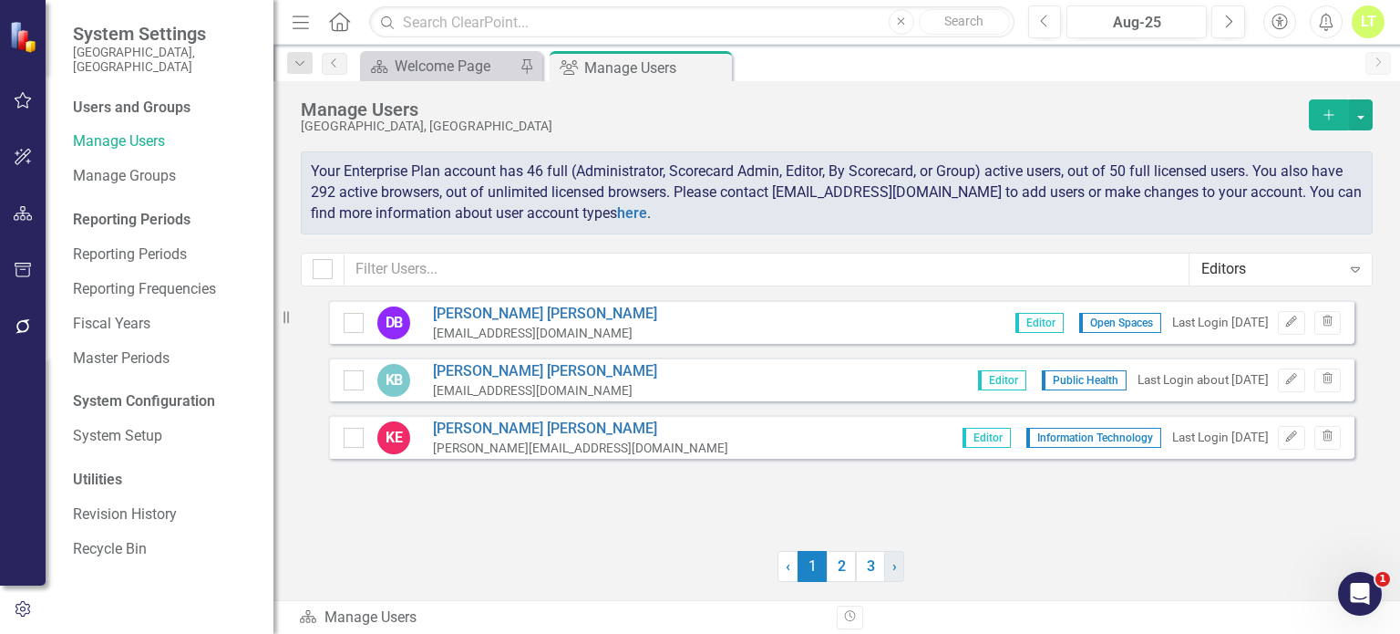
click at [892, 567] on span "›" at bounding box center [894, 565] width 5 height 17
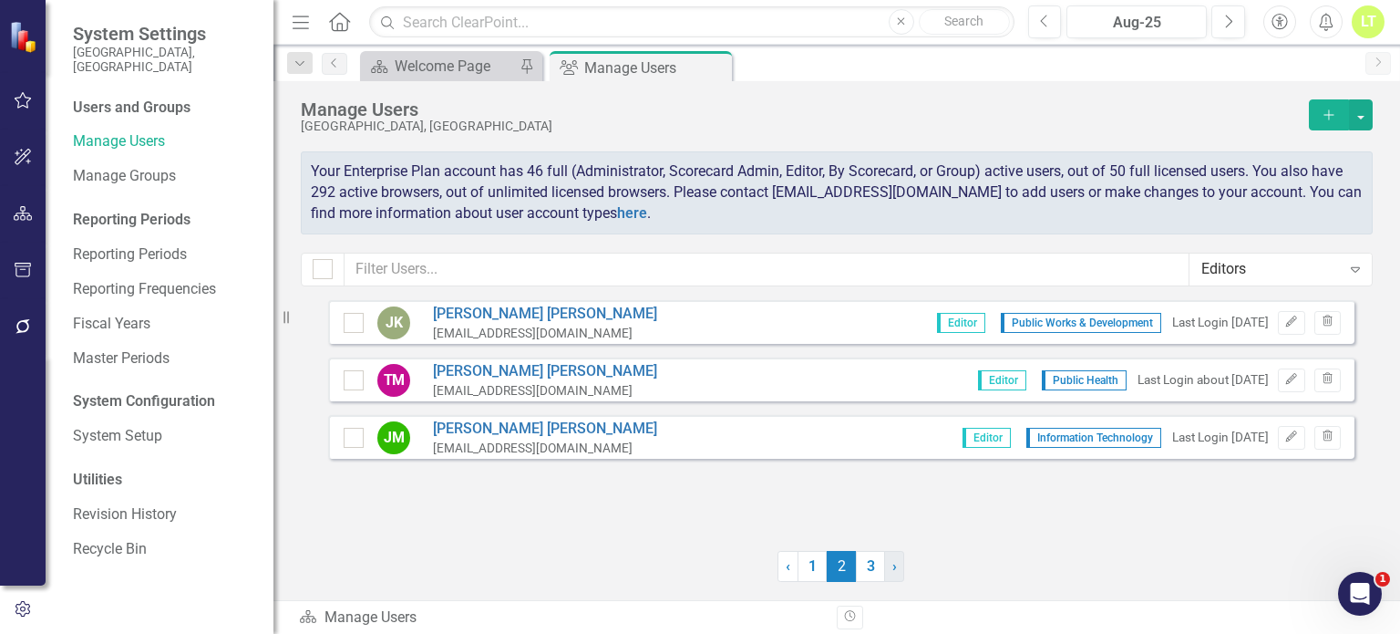
click at [892, 567] on span "›" at bounding box center [894, 565] width 5 height 17
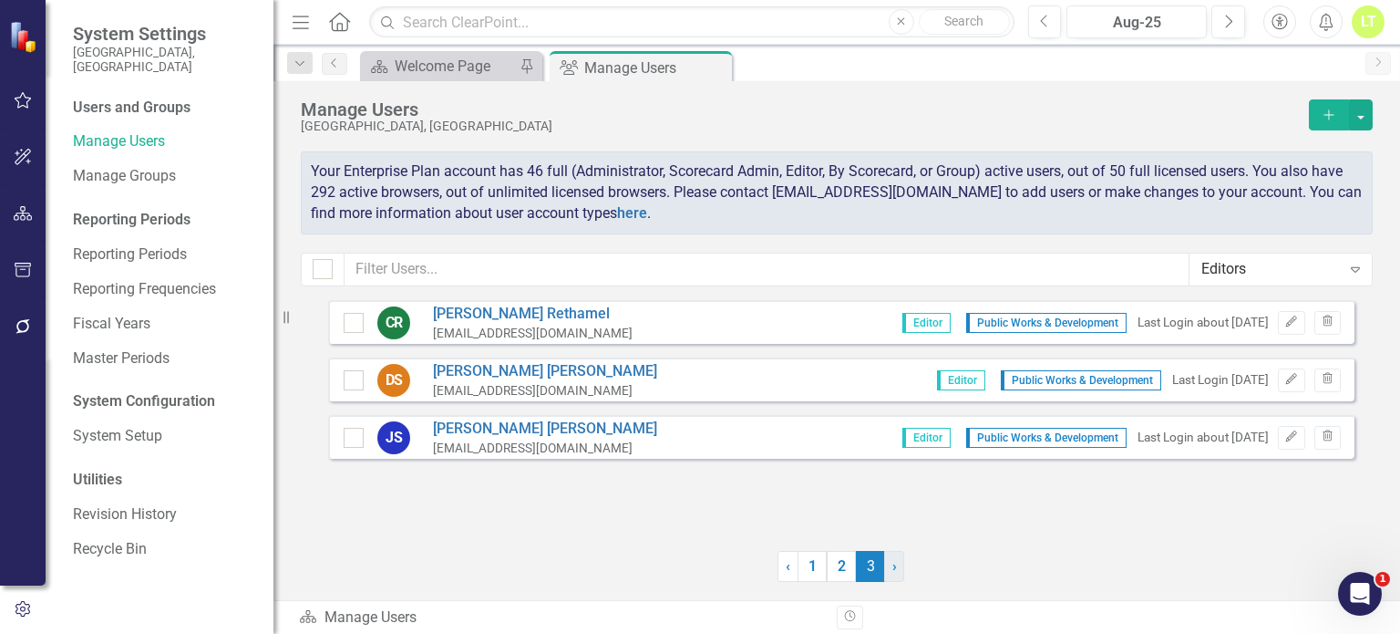
click at [892, 567] on span "›" at bounding box center [894, 565] width 5 height 17
click at [1281, 268] on div "Editors" at bounding box center [1270, 269] width 139 height 21
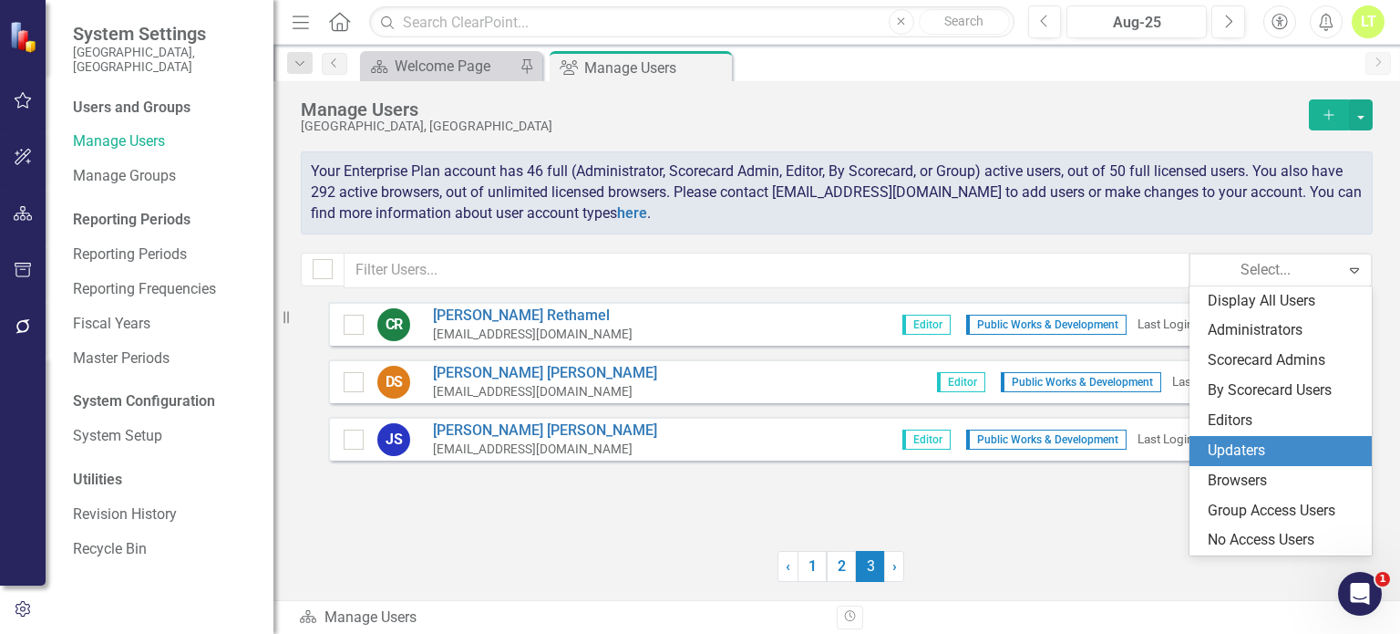
click at [1221, 453] on div "Updaters" at bounding box center [1284, 450] width 153 height 21
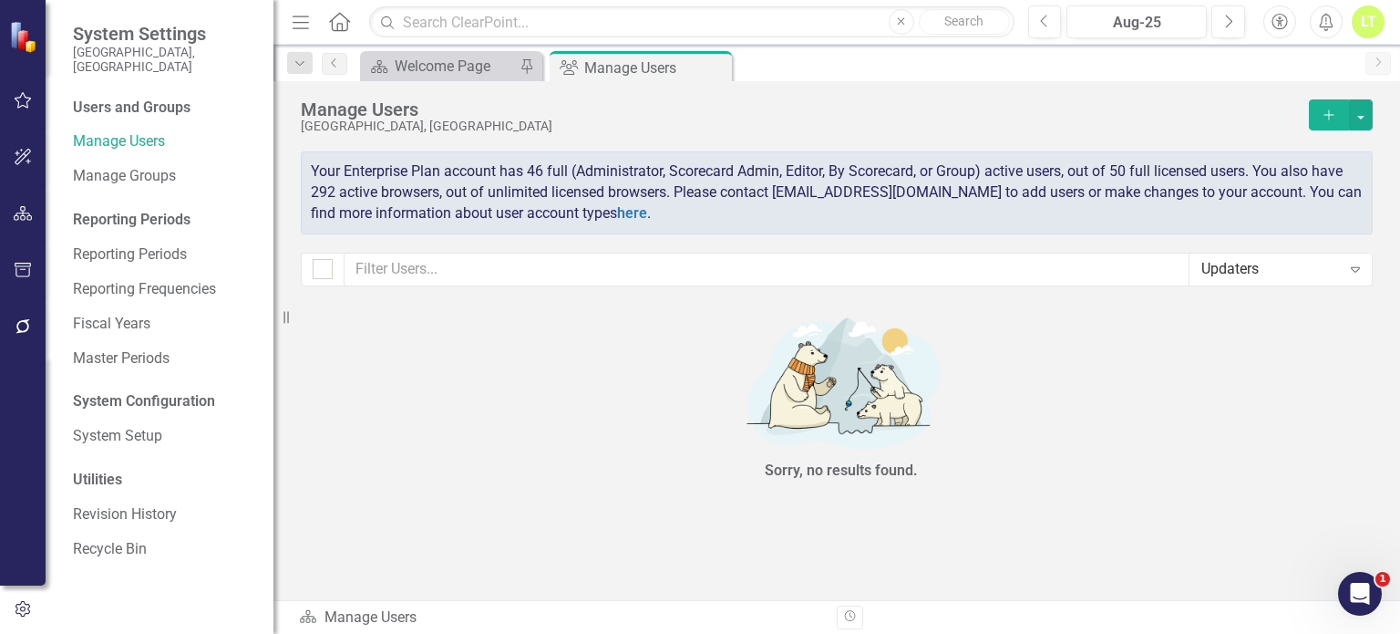
click at [1275, 276] on div "Updaters" at bounding box center [1270, 269] width 139 height 21
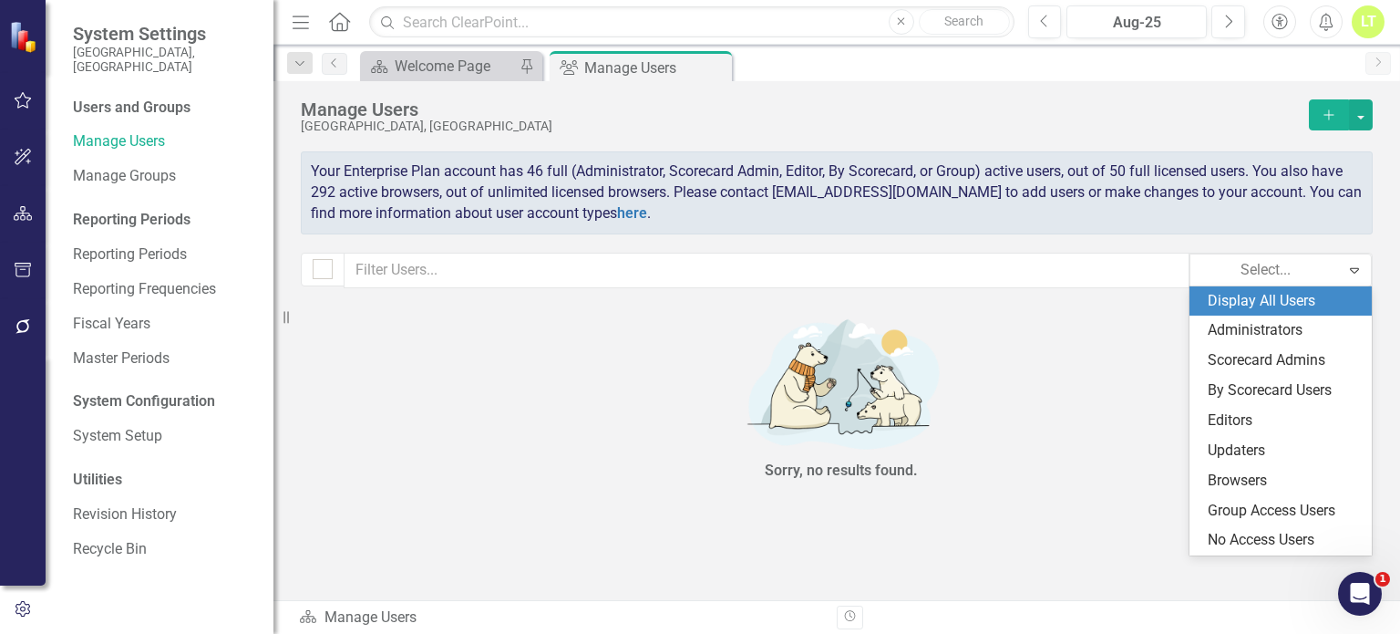
click at [1253, 302] on div "Display All Users" at bounding box center [1284, 301] width 153 height 21
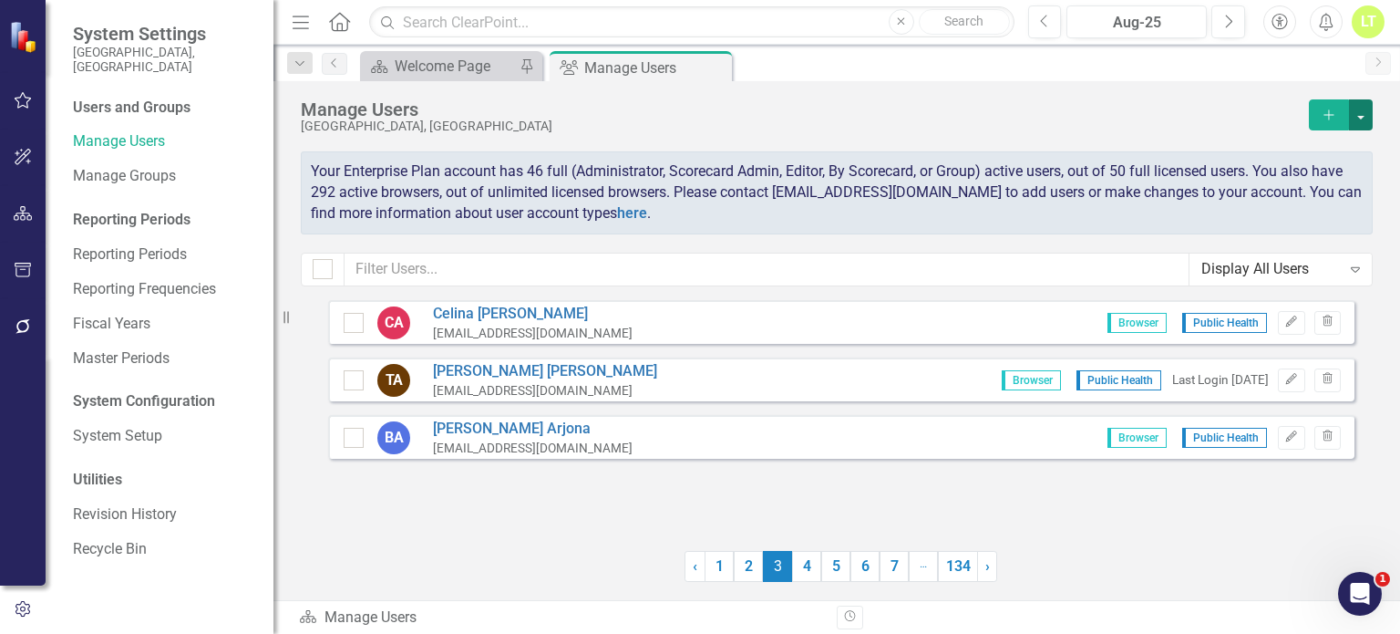
click at [1362, 115] on button "button" at bounding box center [1361, 114] width 24 height 31
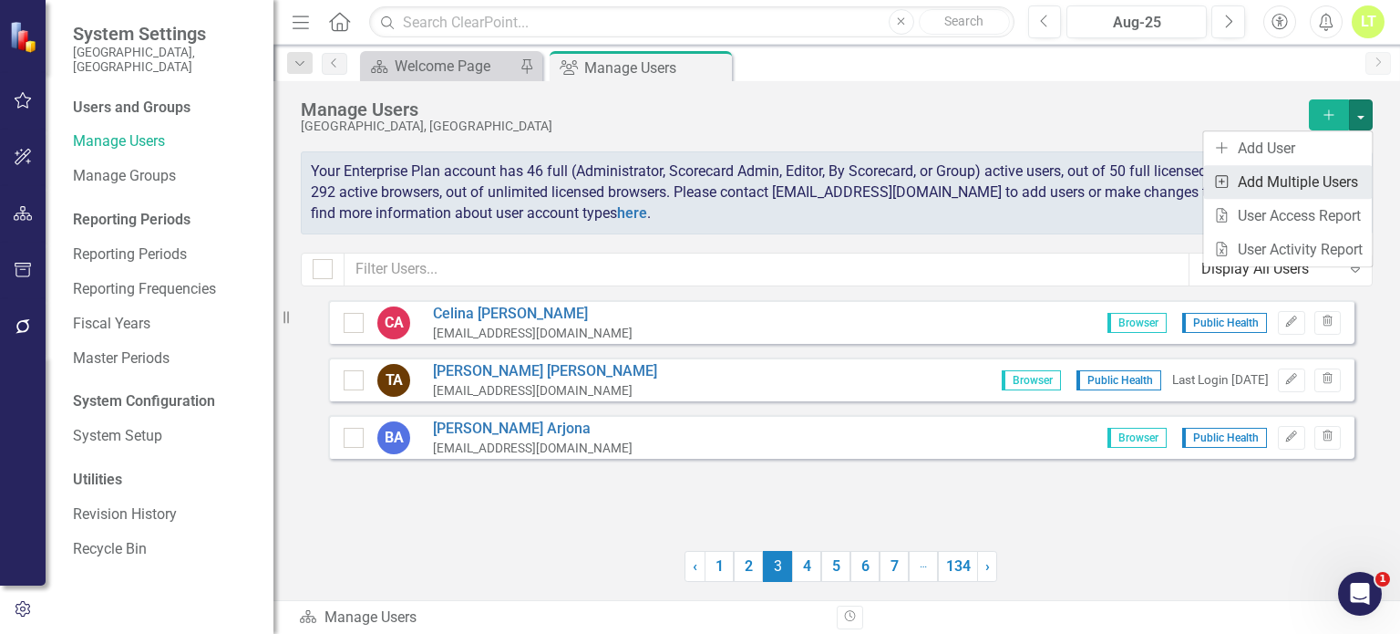
click at [1268, 178] on link "Add Multiple Add Multiple Users" at bounding box center [1287, 182] width 169 height 34
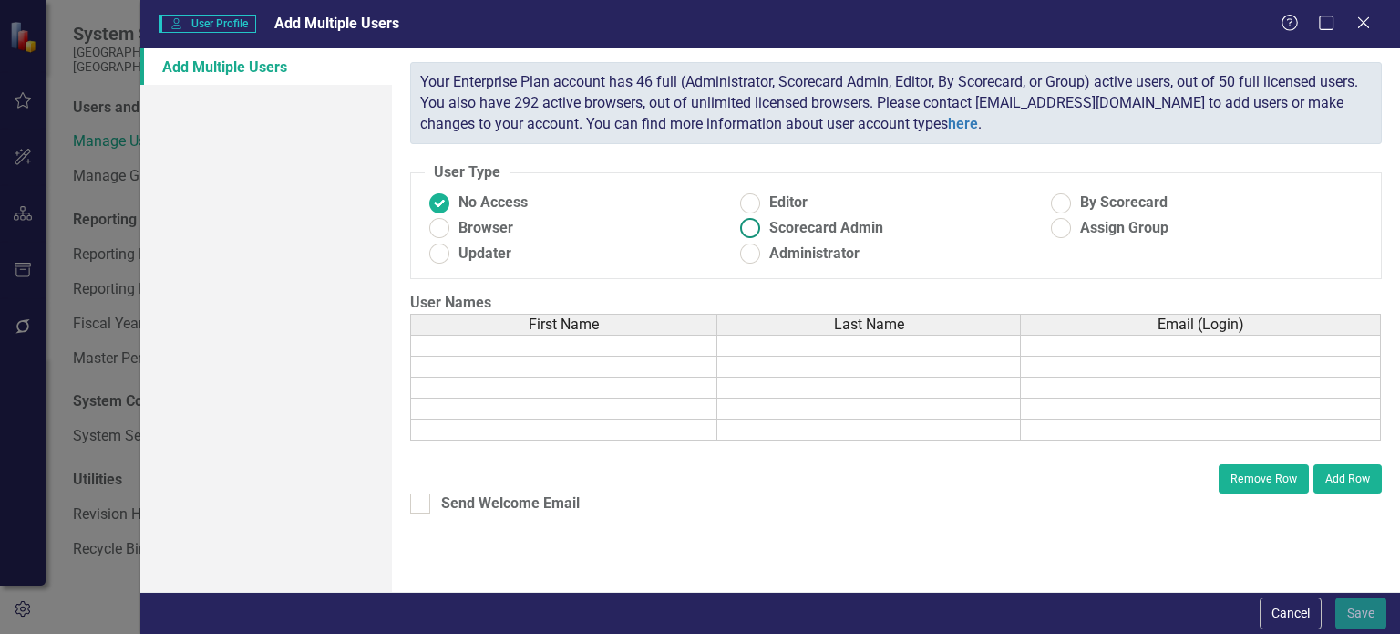
click at [824, 228] on span "Scorecard Admin" at bounding box center [826, 228] width 114 height 21
click at [765, 228] on input "Scorecard Admin" at bounding box center [751, 228] width 28 height 28
radio input "true"
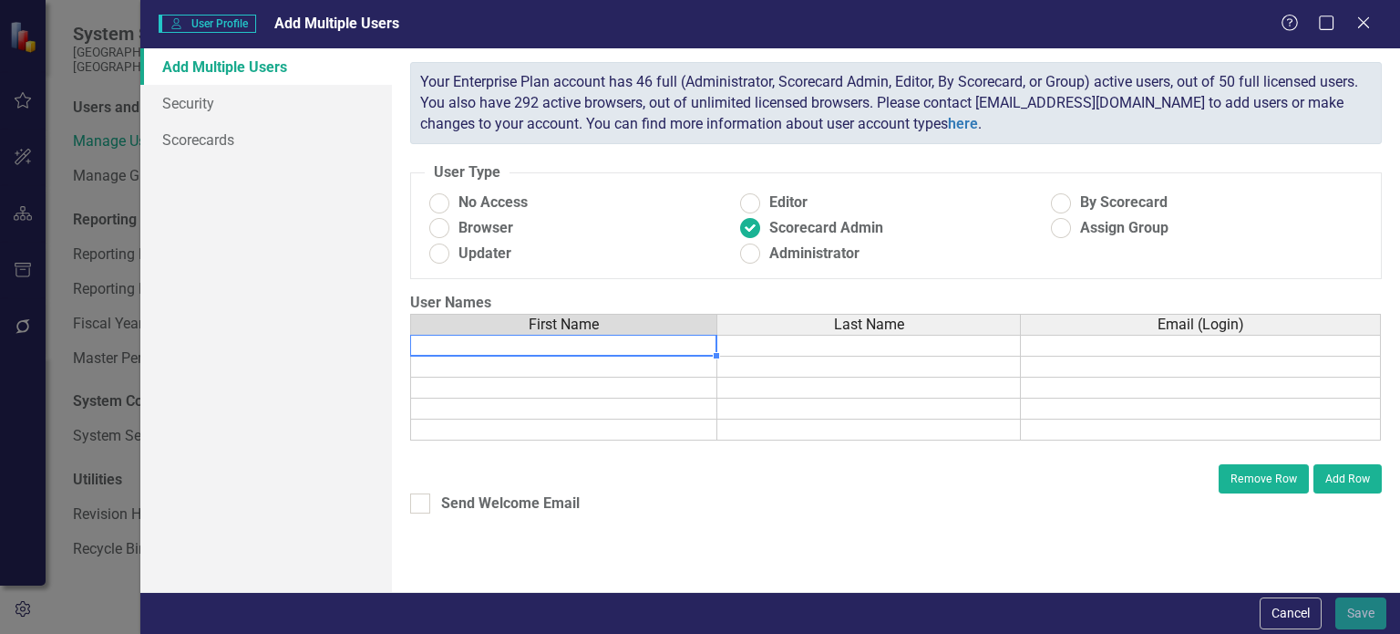
click at [536, 345] on td at bounding box center [563, 346] width 307 height 22
type textarea "[PERSON_NAME]"
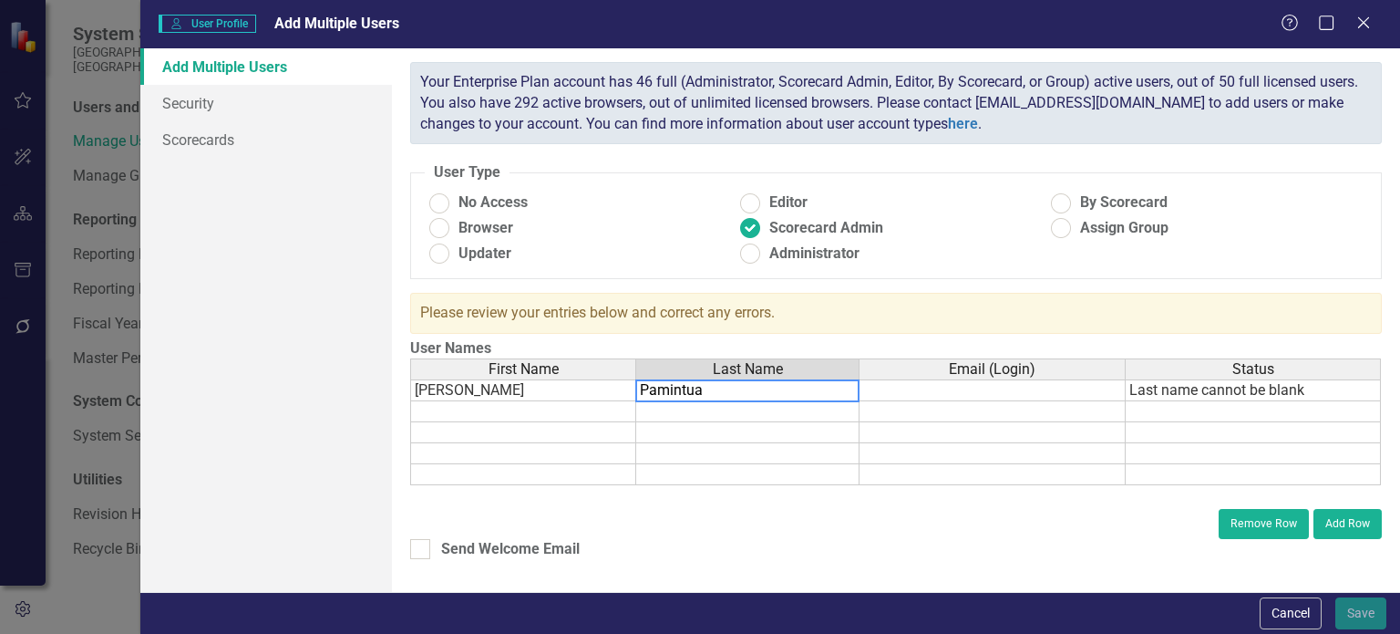
type textarea "[PERSON_NAME]"
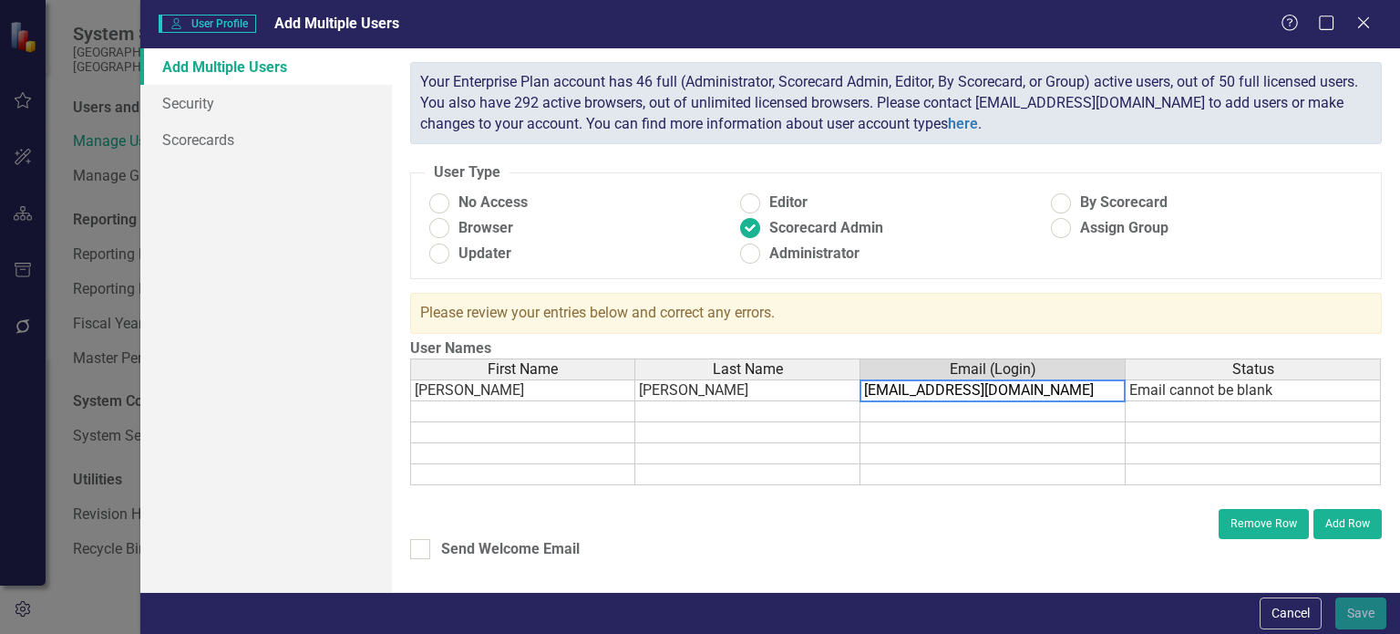
type textarea "[EMAIL_ADDRESS][DOMAIN_NAME]"
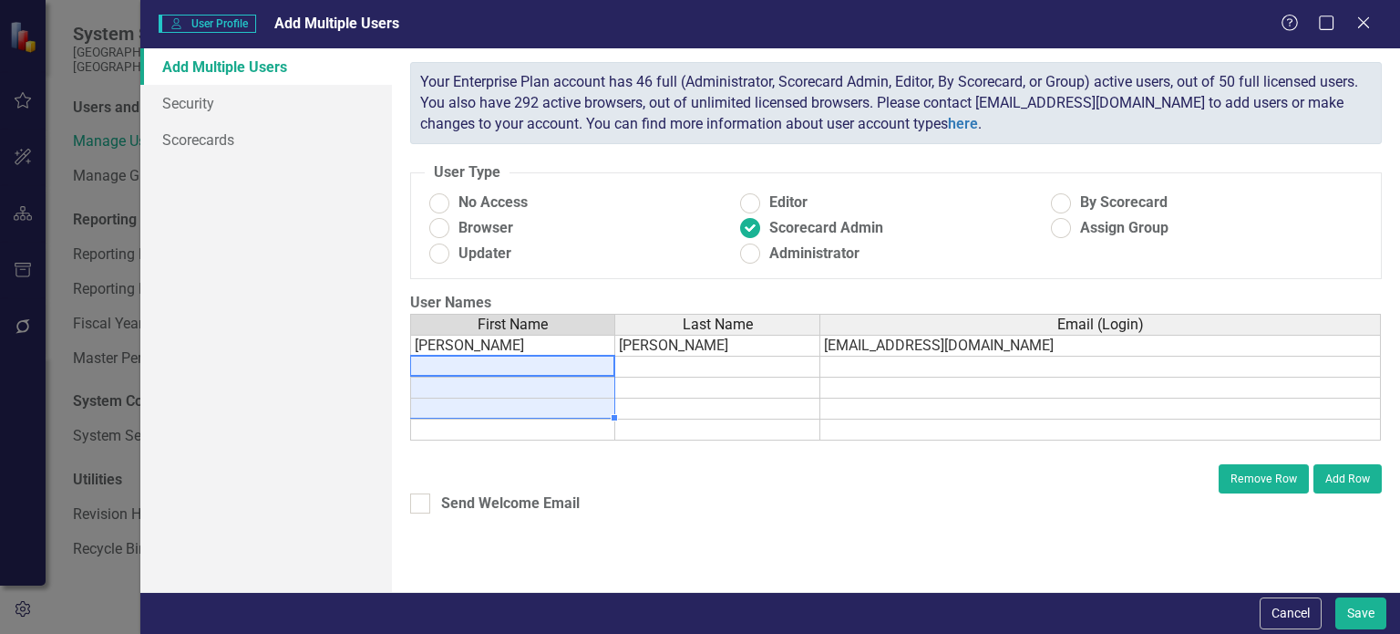
click at [455, 407] on tbody "[PERSON_NAME] [EMAIL_ADDRESS][DOMAIN_NAME]" at bounding box center [895, 388] width 971 height 106
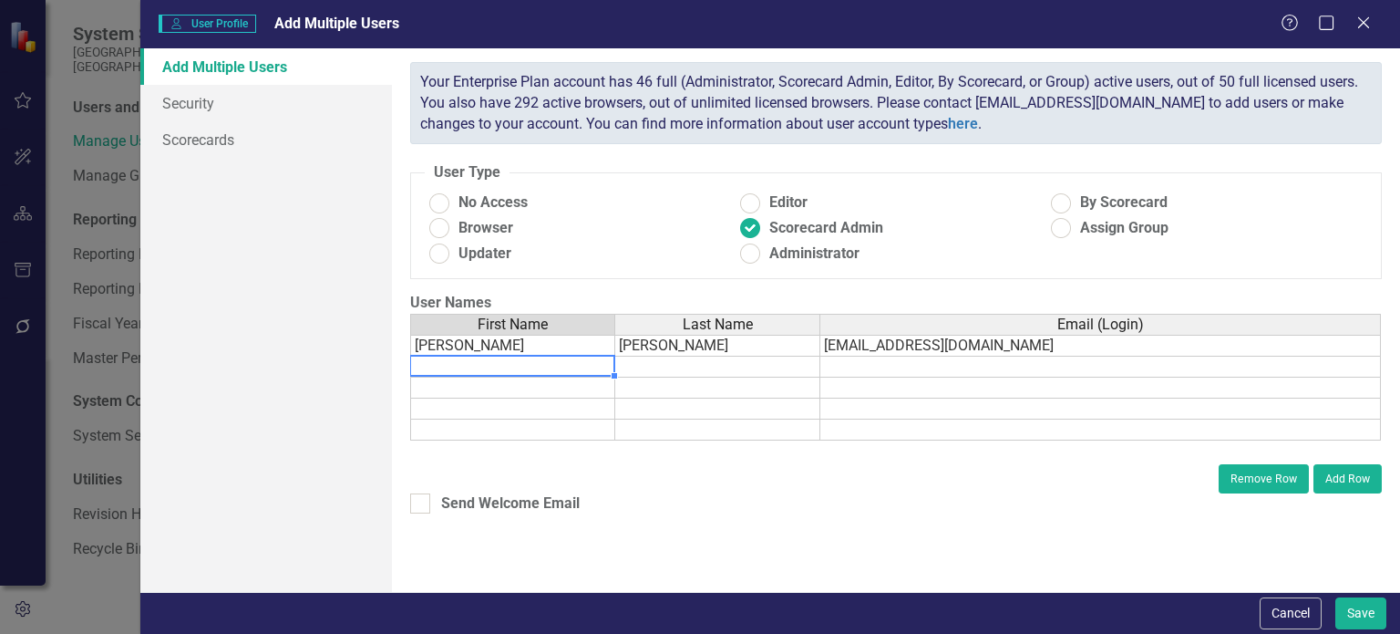
click at [532, 371] on td at bounding box center [512, 366] width 205 height 21
type textarea "[PERSON_NAME]"
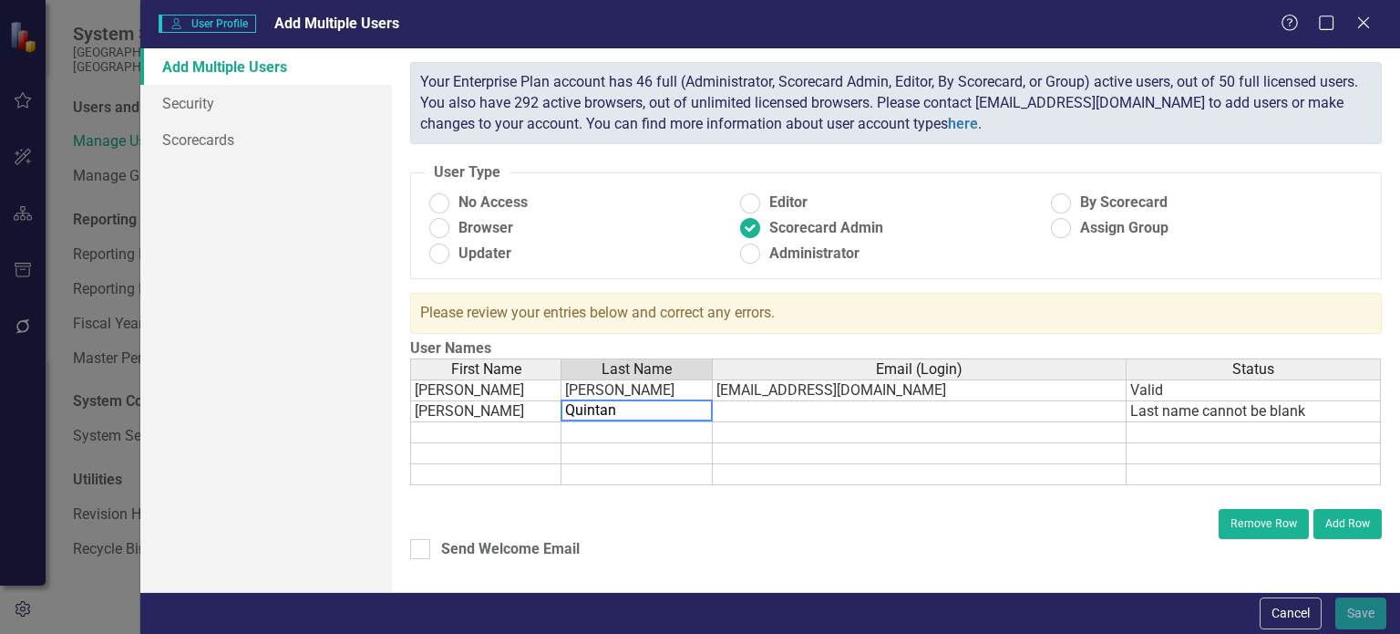
type textarea "[PERSON_NAME]"
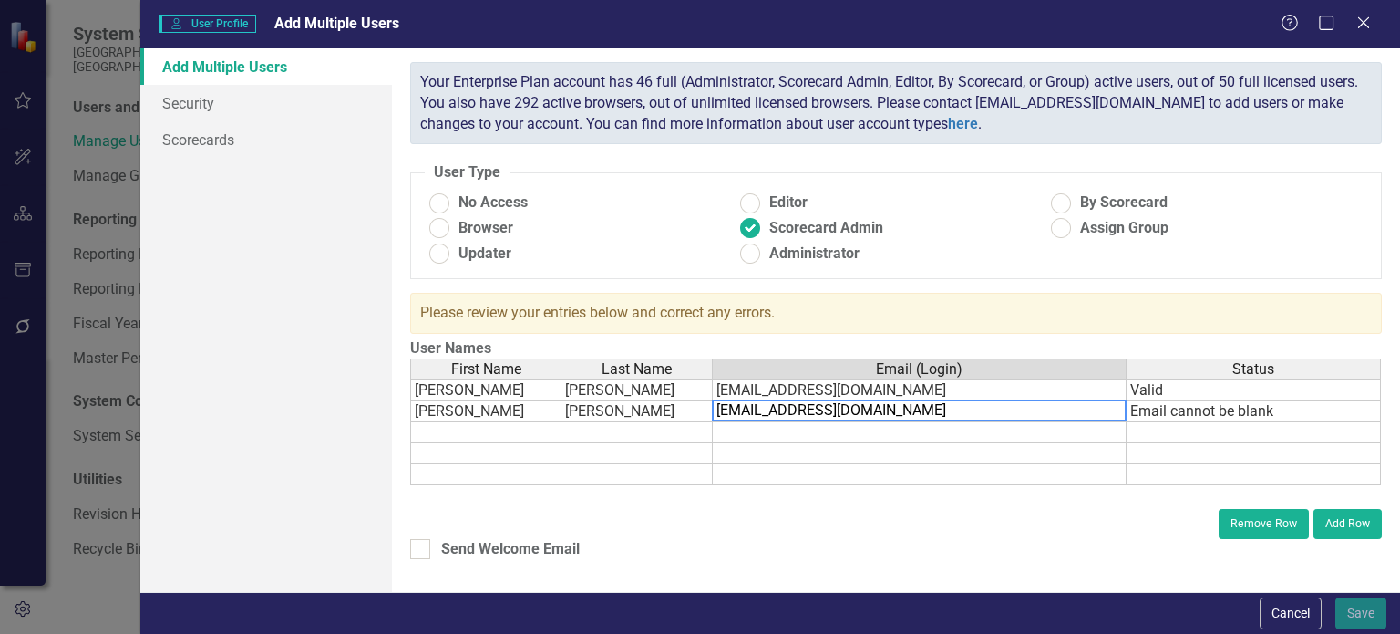
type textarea "[EMAIL_ADDRESS][DOMAIN_NAME]"
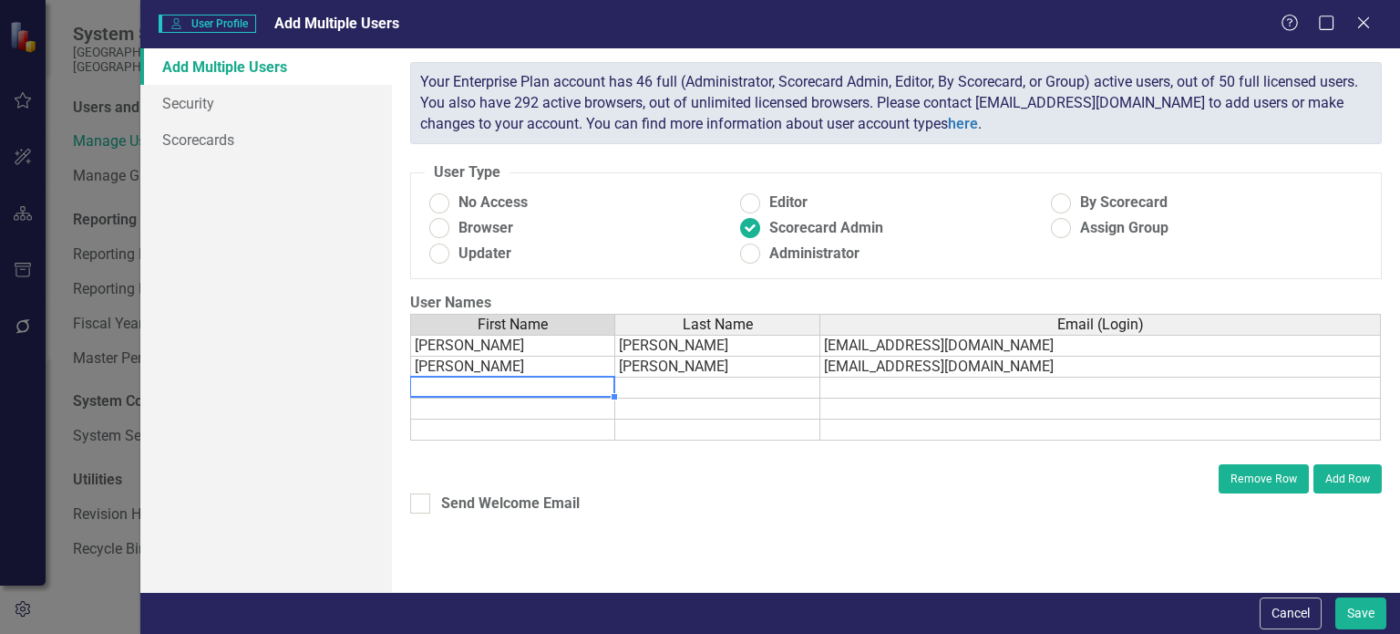
click at [470, 380] on td at bounding box center [512, 387] width 205 height 21
type textarea "[PERSON_NAME]"
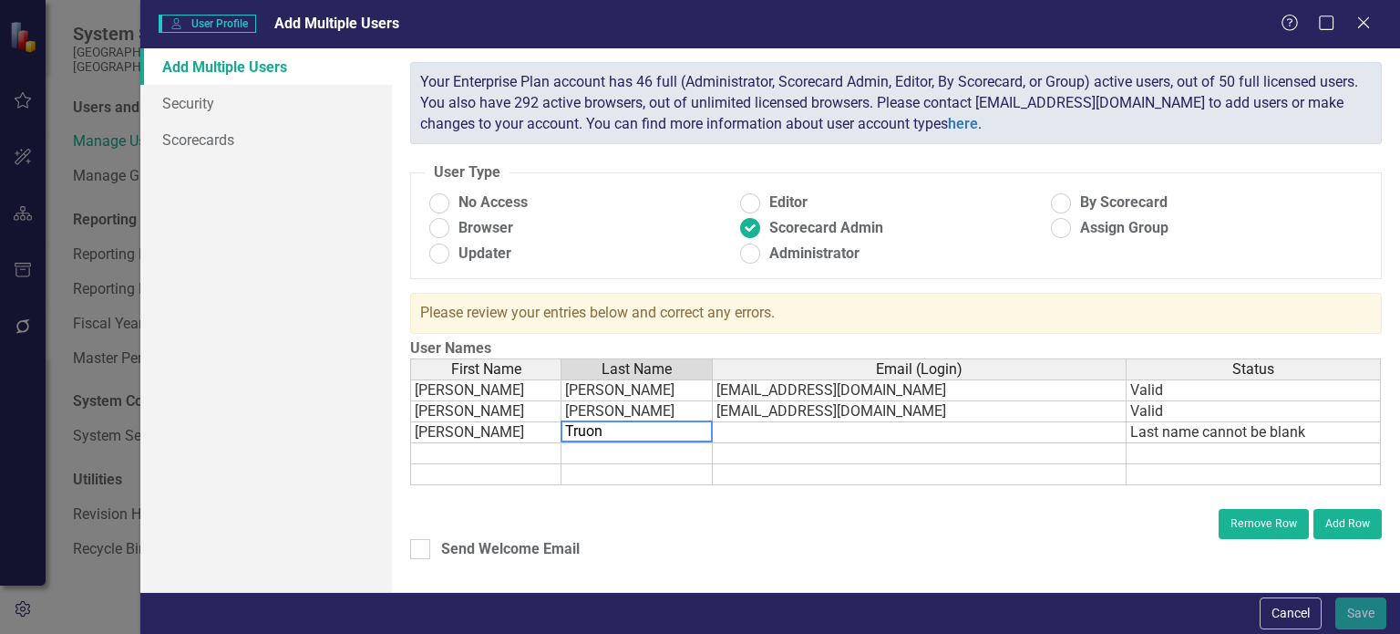
type textarea "[PERSON_NAME]"
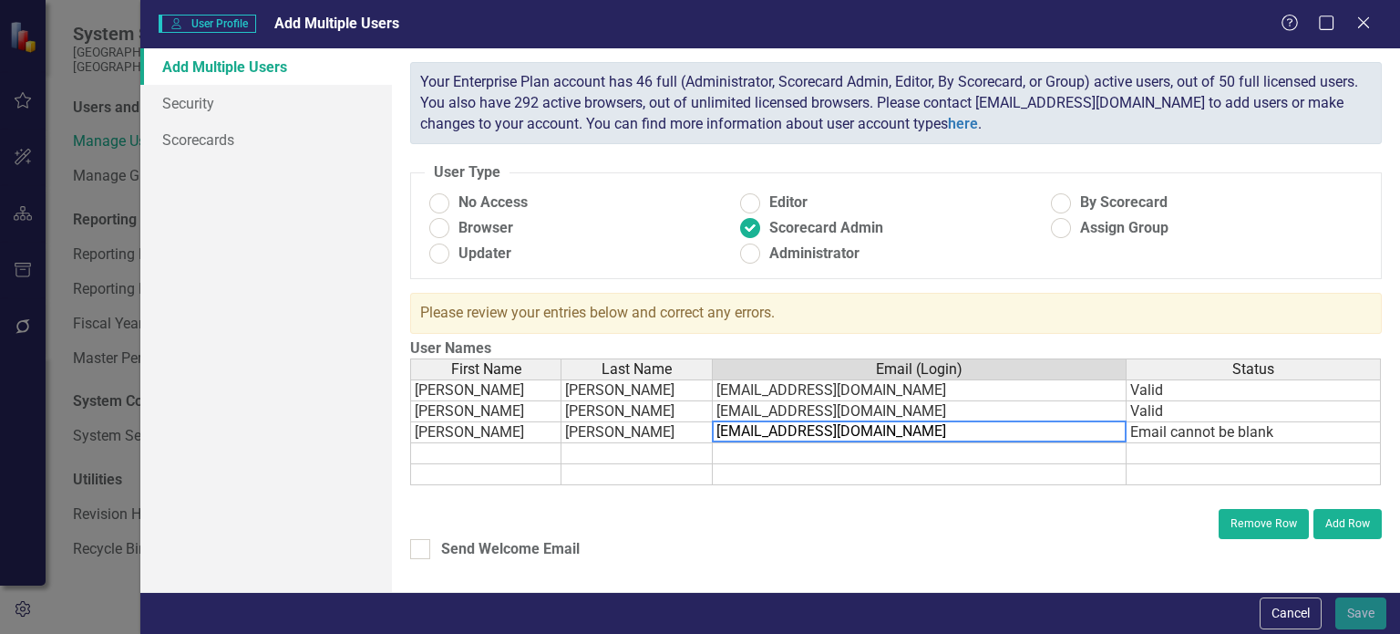
type textarea "[EMAIL_ADDRESS][DOMAIN_NAME]"
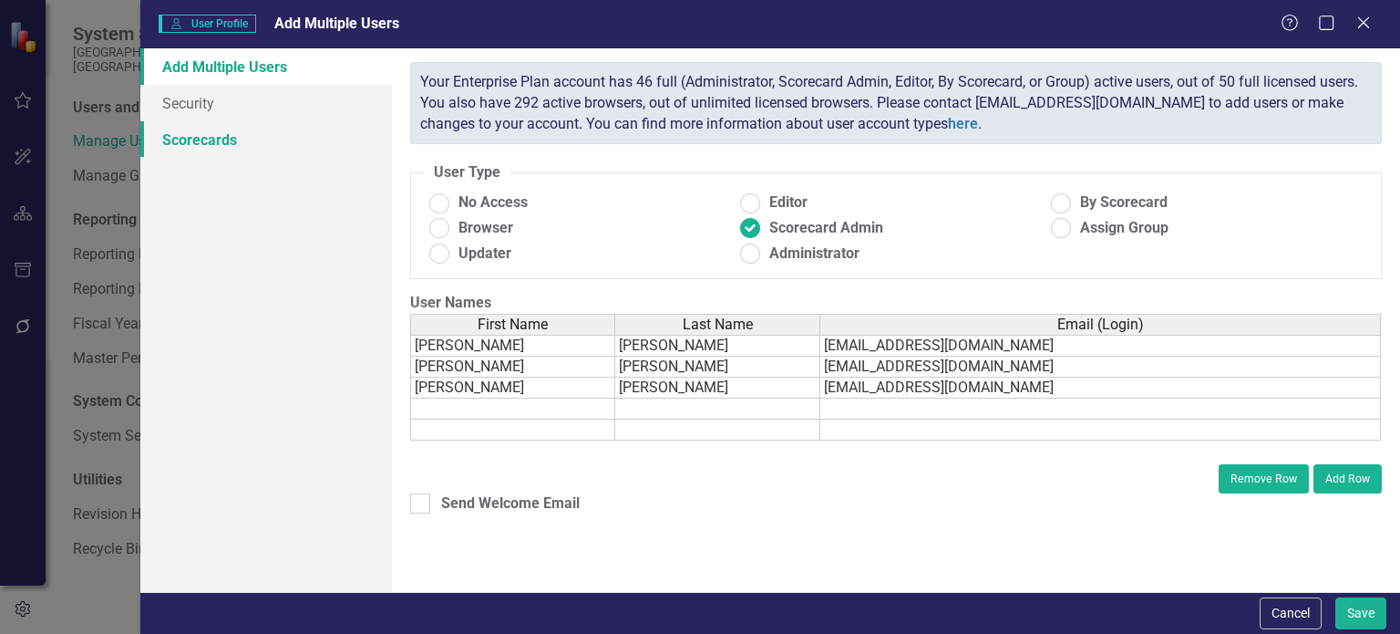
click at [243, 145] on link "Scorecards" at bounding box center [266, 139] width 252 height 36
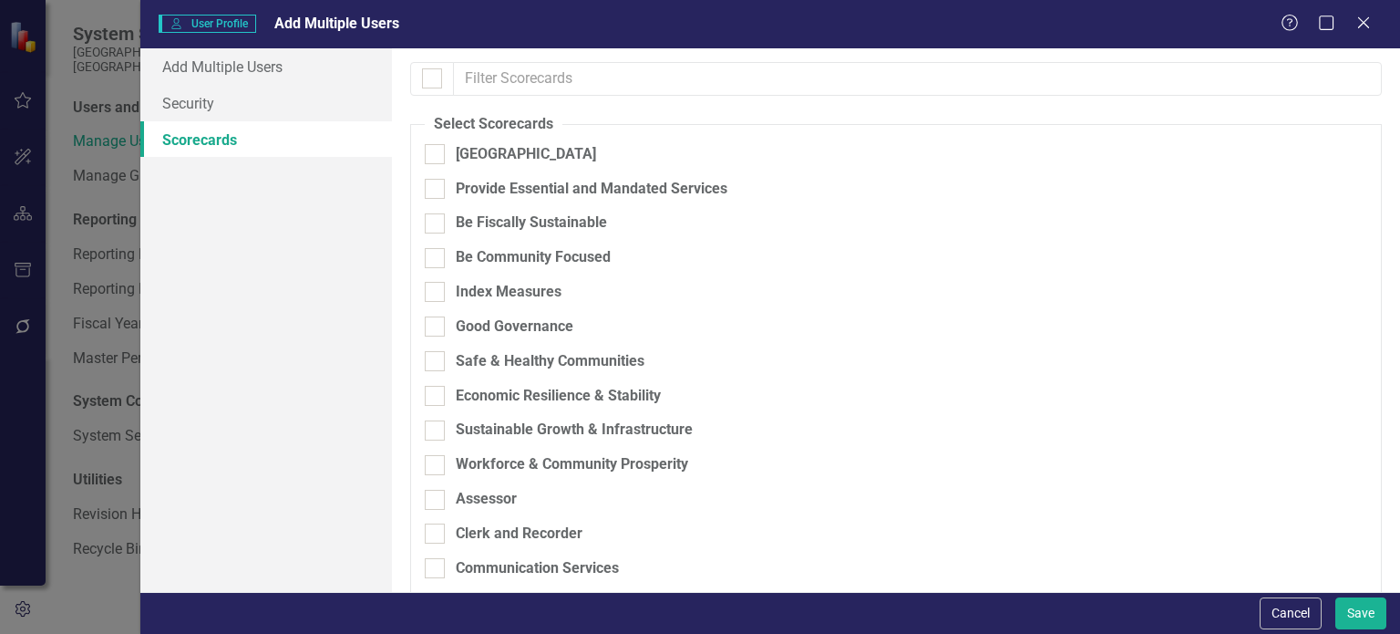
click at [430, 167] on div "[GEOGRAPHIC_DATA]" at bounding box center [800, 161] width 751 height 35
click at [438, 157] on div at bounding box center [435, 154] width 20 height 20
click at [437, 156] on input "[GEOGRAPHIC_DATA]" at bounding box center [431, 150] width 12 height 12
checkbox input "true"
click at [437, 189] on div at bounding box center [435, 189] width 20 height 20
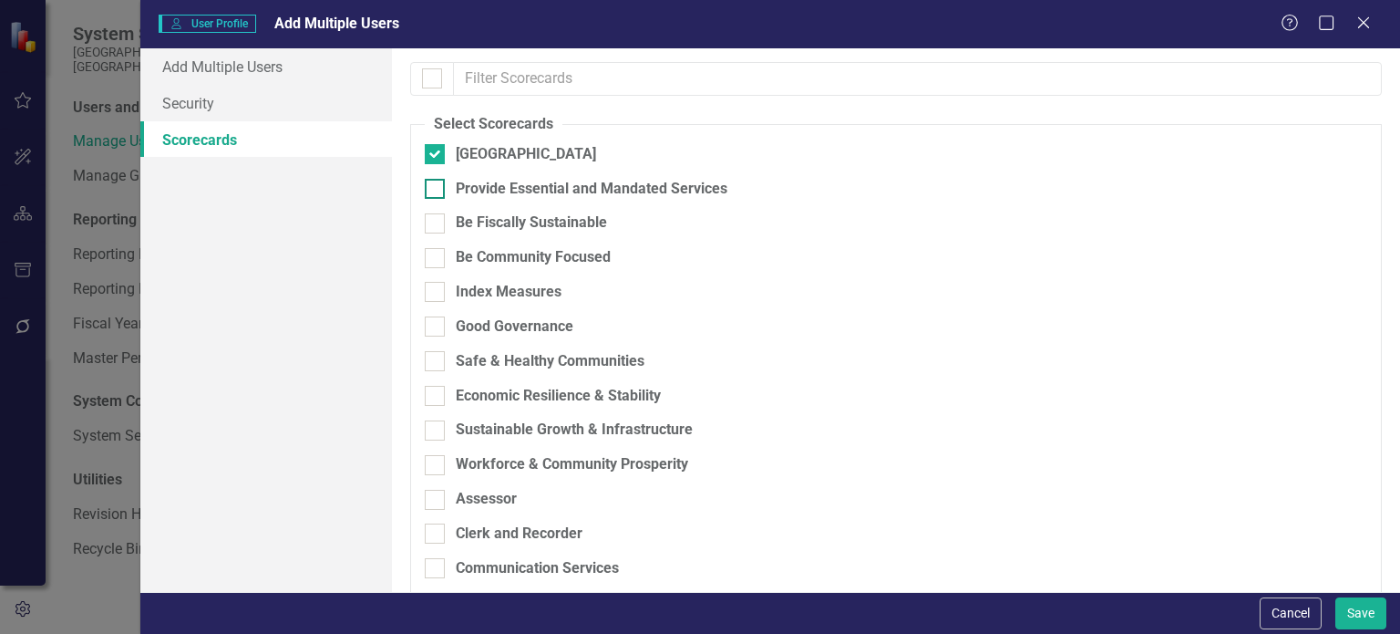
click at [437, 189] on input "Provide Essential and Mandated Services" at bounding box center [431, 185] width 12 height 12
checkbox input "true"
click at [438, 221] on div at bounding box center [435, 223] width 20 height 20
click at [437, 221] on input "Be Fiscally Sustainable" at bounding box center [431, 219] width 12 height 12
checkbox input "true"
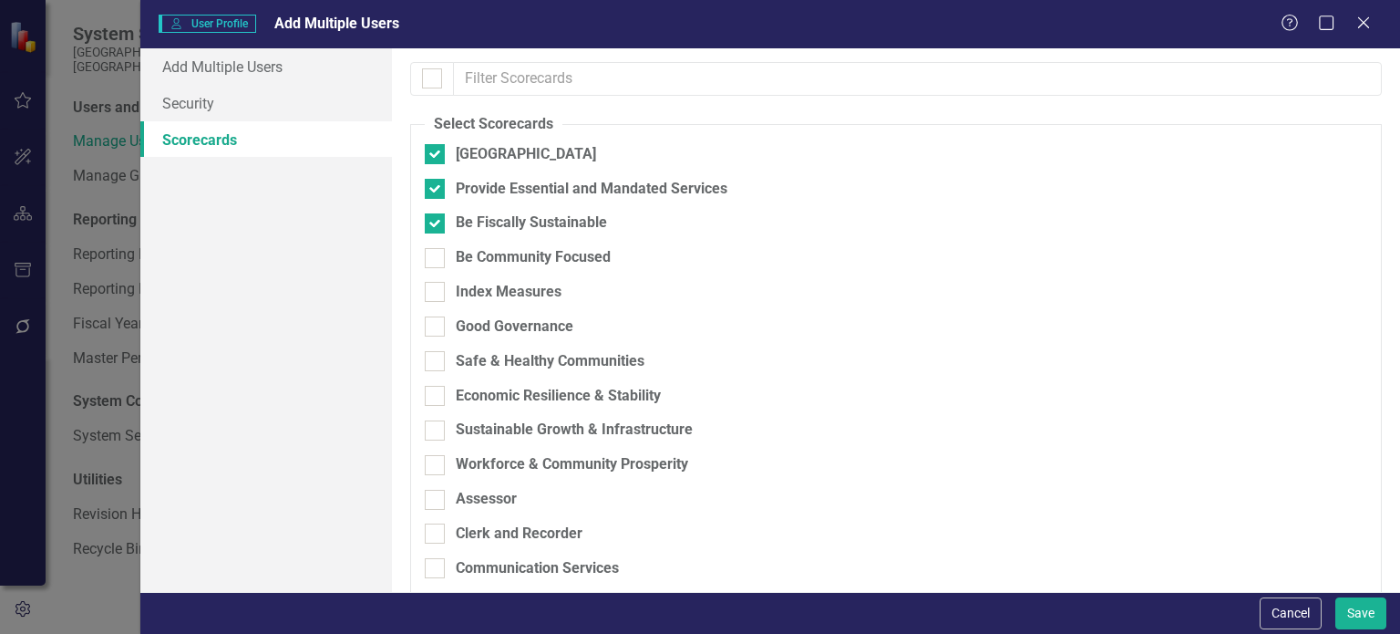
click at [438, 243] on div "Be Fiscally Sustainable" at bounding box center [800, 229] width 751 height 35
click at [439, 252] on div at bounding box center [435, 258] width 20 height 20
click at [437, 252] on input "Be Community Focused" at bounding box center [431, 254] width 12 height 12
checkbox input "true"
click at [436, 292] on input "Index Measures" at bounding box center [431, 288] width 12 height 12
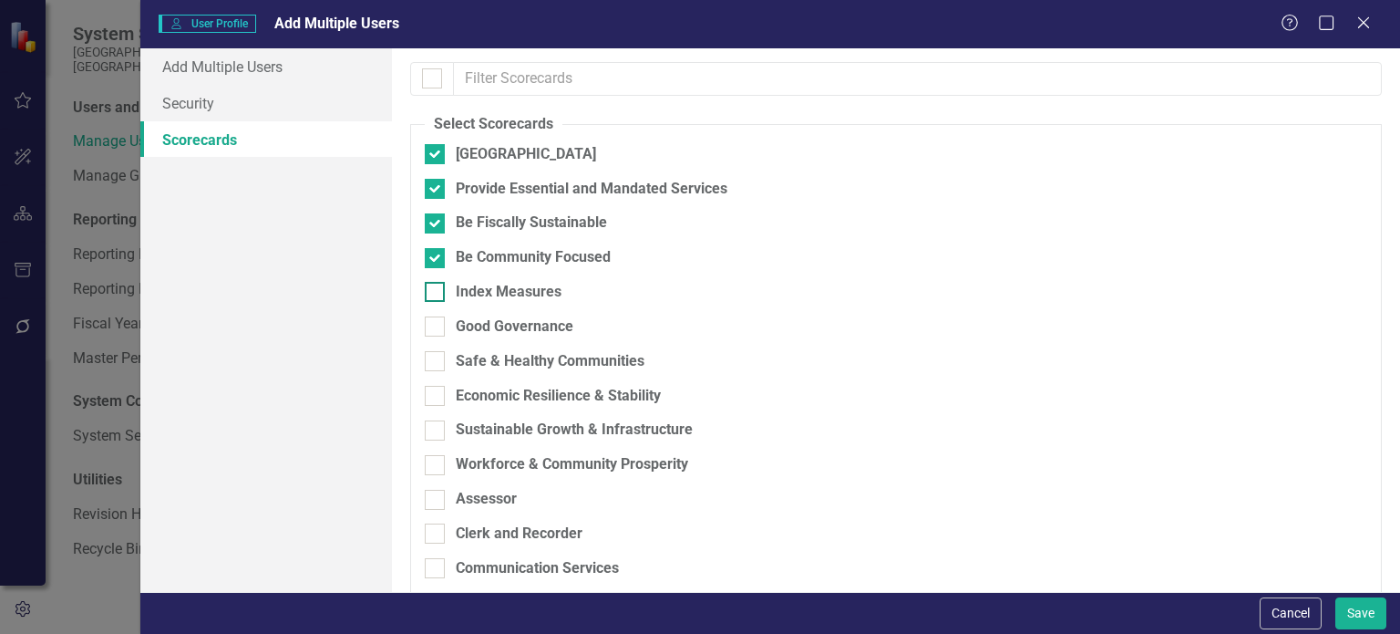
checkbox input "true"
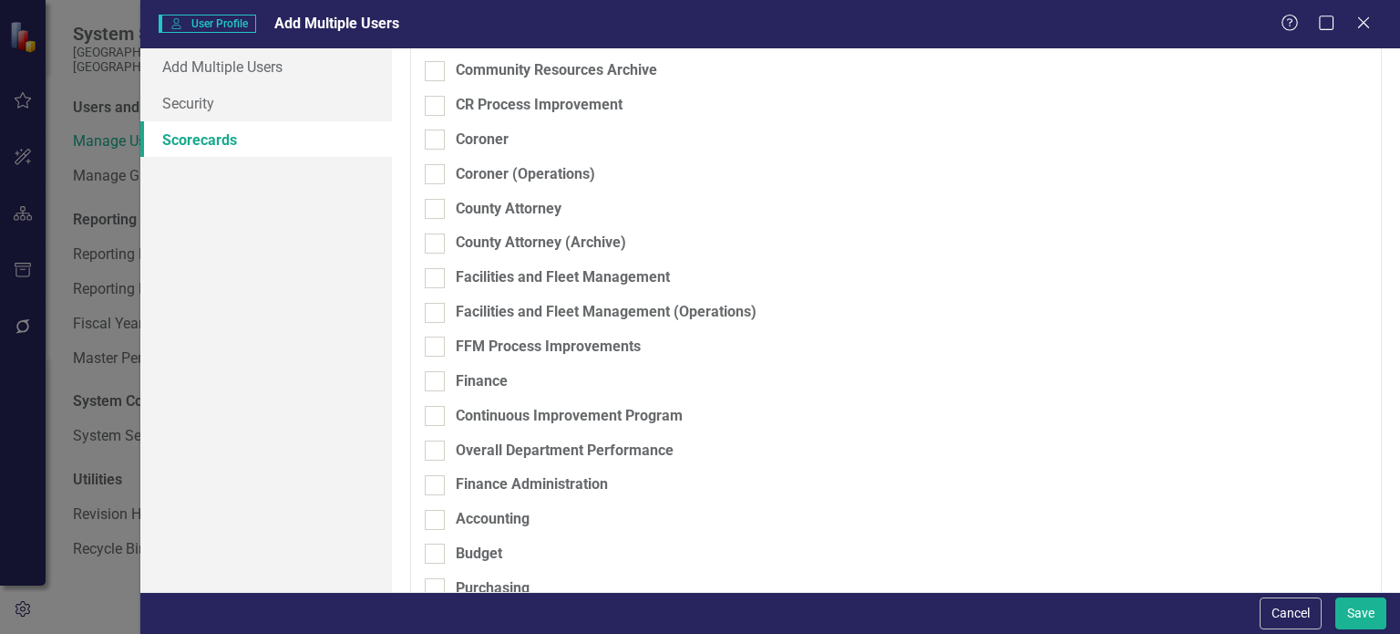
scroll to position [893, 0]
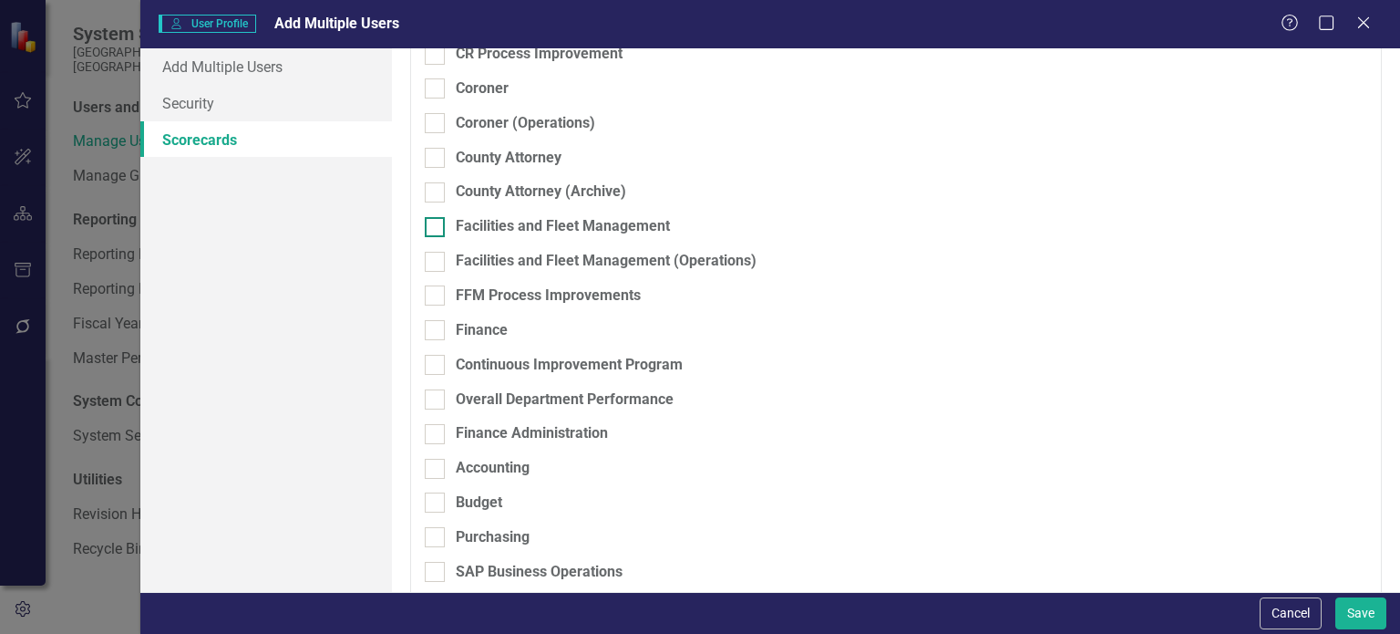
click at [432, 218] on input "Facilities and Fleet Management" at bounding box center [431, 223] width 12 height 12
checkbox input "true"
click at [435, 266] on div at bounding box center [435, 262] width 20 height 20
click at [435, 263] on input "Facilities and Fleet Management (Operations)" at bounding box center [431, 258] width 12 height 12
checkbox input "true"
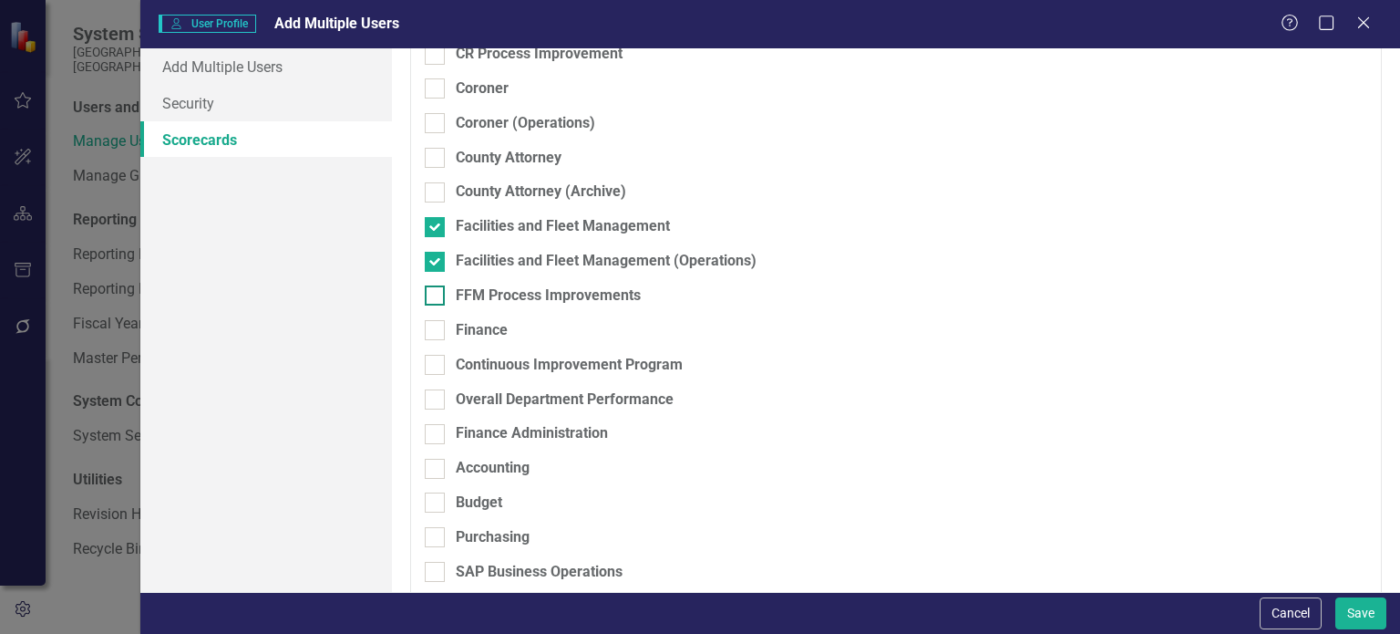
click at [433, 303] on div at bounding box center [435, 295] width 20 height 20
click at [433, 297] on input "FFM Process Improvements" at bounding box center [431, 291] width 12 height 12
checkbox input "true"
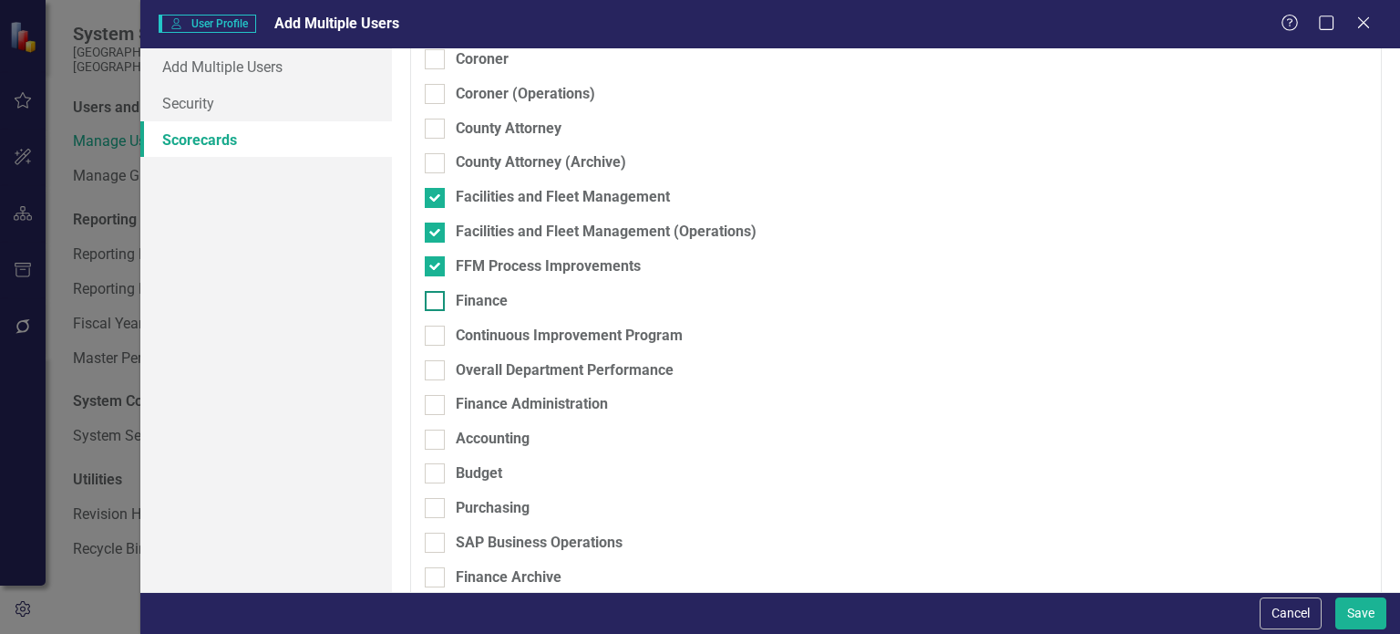
click at [438, 331] on div at bounding box center [435, 335] width 20 height 20
click at [437, 331] on input "Continuous Improvement Program" at bounding box center [431, 331] width 12 height 12
checkbox input "true"
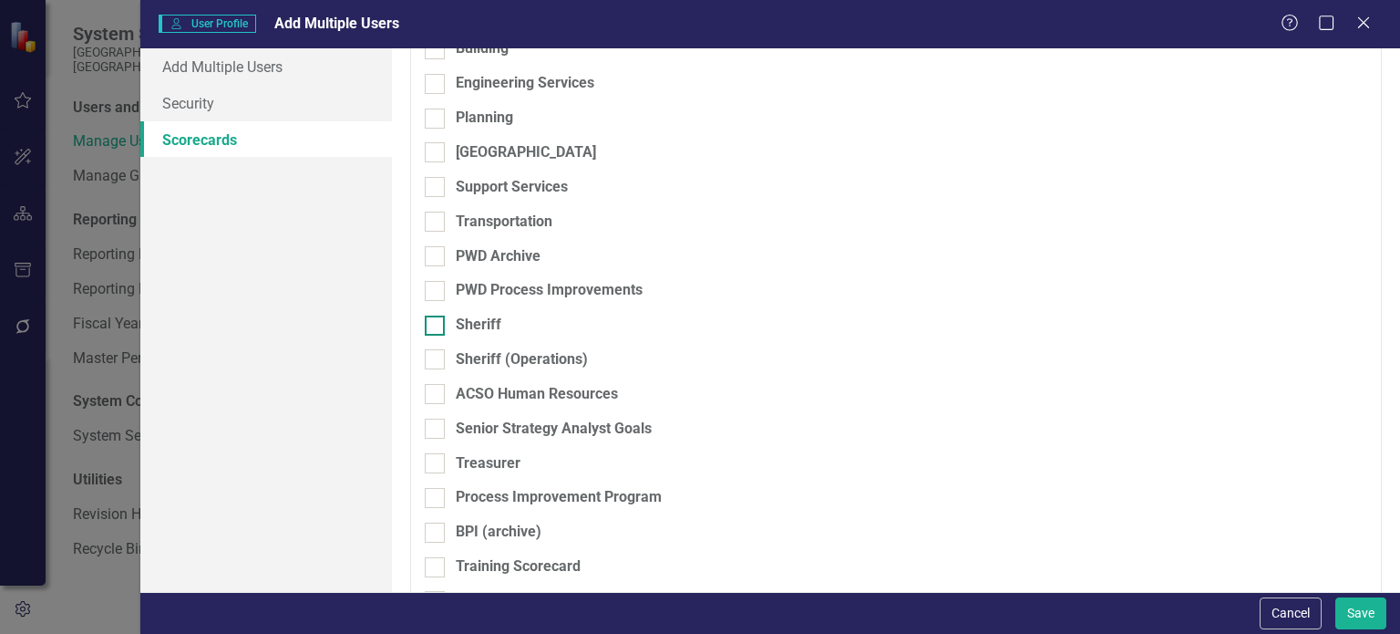
scroll to position [2348, 0]
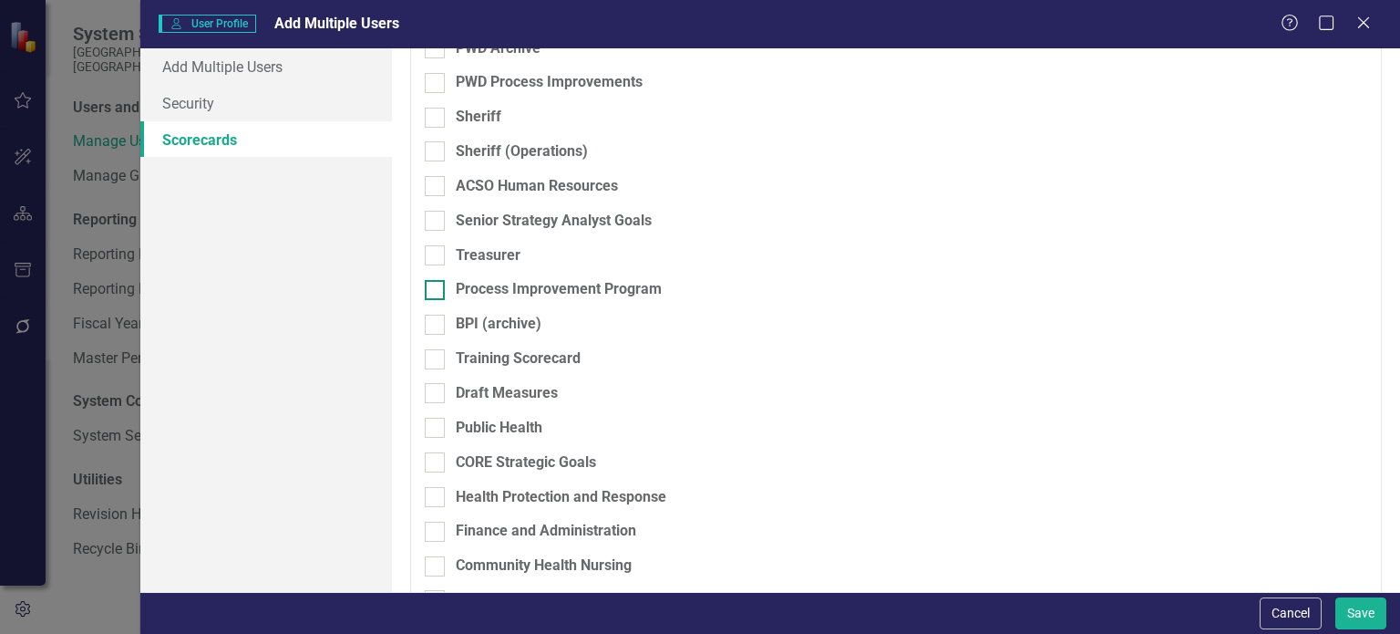
click at [520, 283] on div "Process Improvement Program" at bounding box center [559, 289] width 206 height 21
click at [437, 283] on input "Process Improvement Program" at bounding box center [431, 286] width 12 height 12
checkbox input "true"
click at [273, 50] on link "Add Multiple Users" at bounding box center [266, 66] width 252 height 36
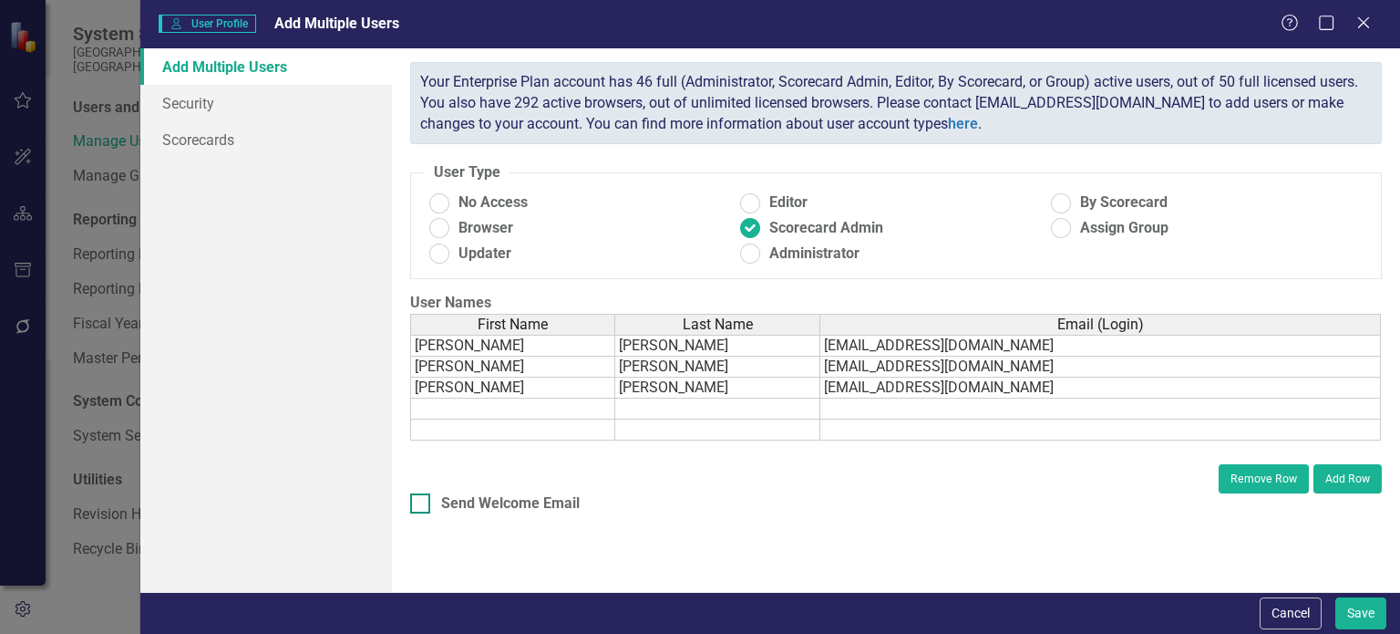
click at [420, 500] on input "Send Welcome Email" at bounding box center [416, 499] width 12 height 12
checkbox input "true"
click at [1353, 615] on button "Save" at bounding box center [1360, 613] width 51 height 32
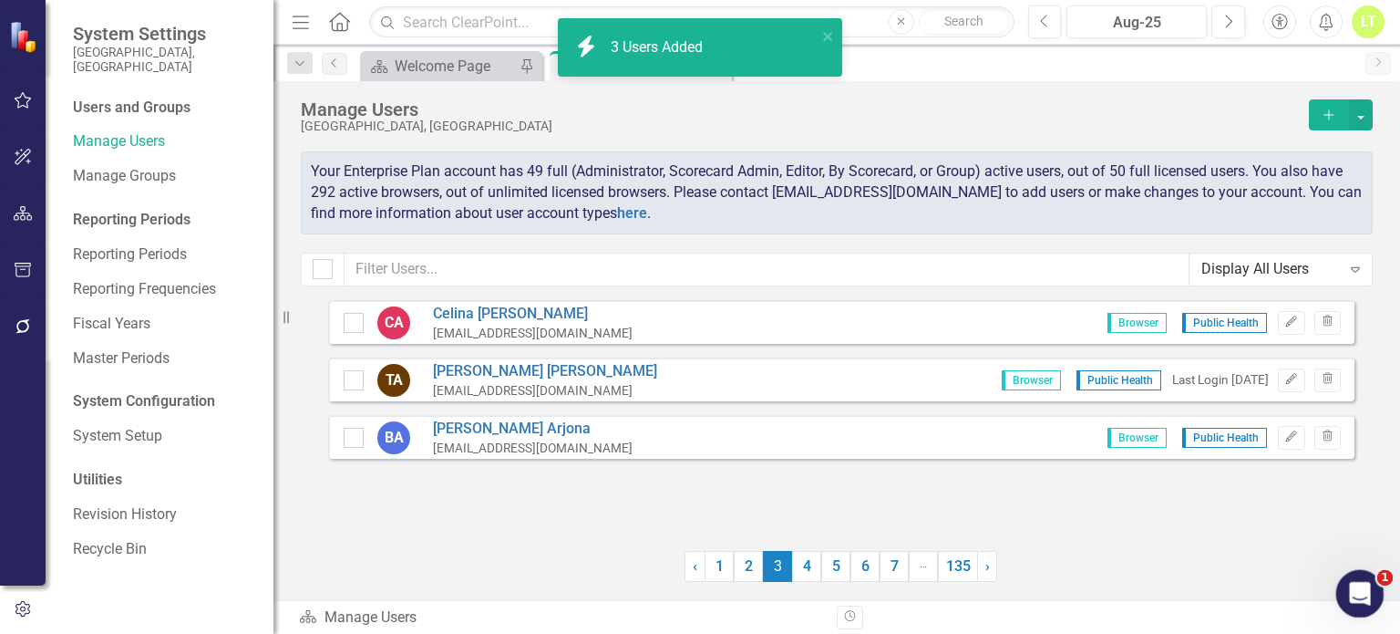
click at [1363, 582] on icon "Open Intercom Messenger" at bounding box center [1358, 591] width 30 height 30
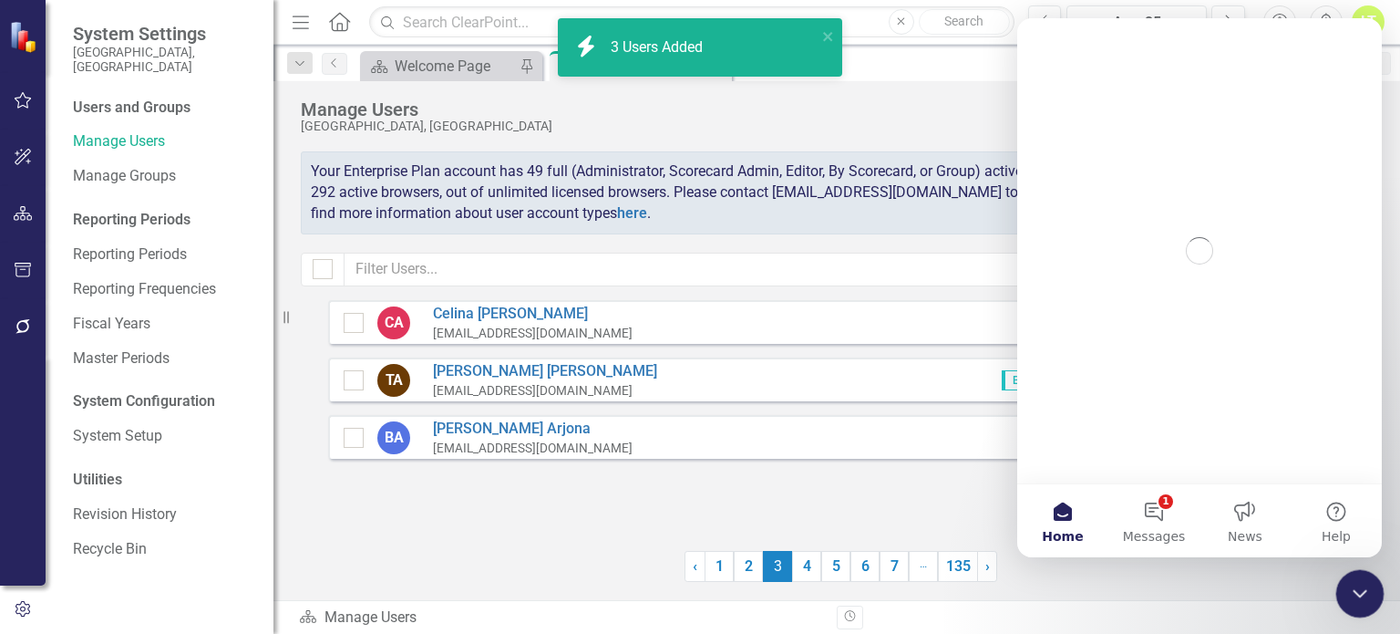
scroll to position [0, 0]
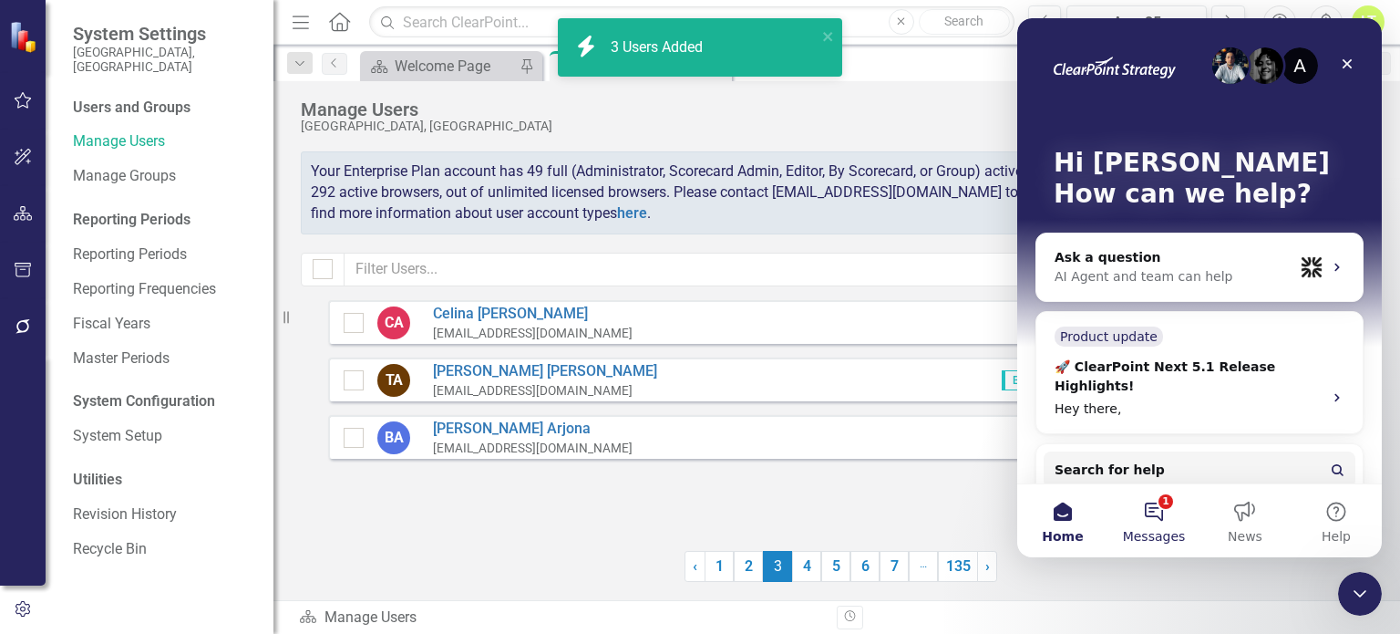
click at [1163, 508] on button "1 Messages" at bounding box center [1153, 520] width 91 height 73
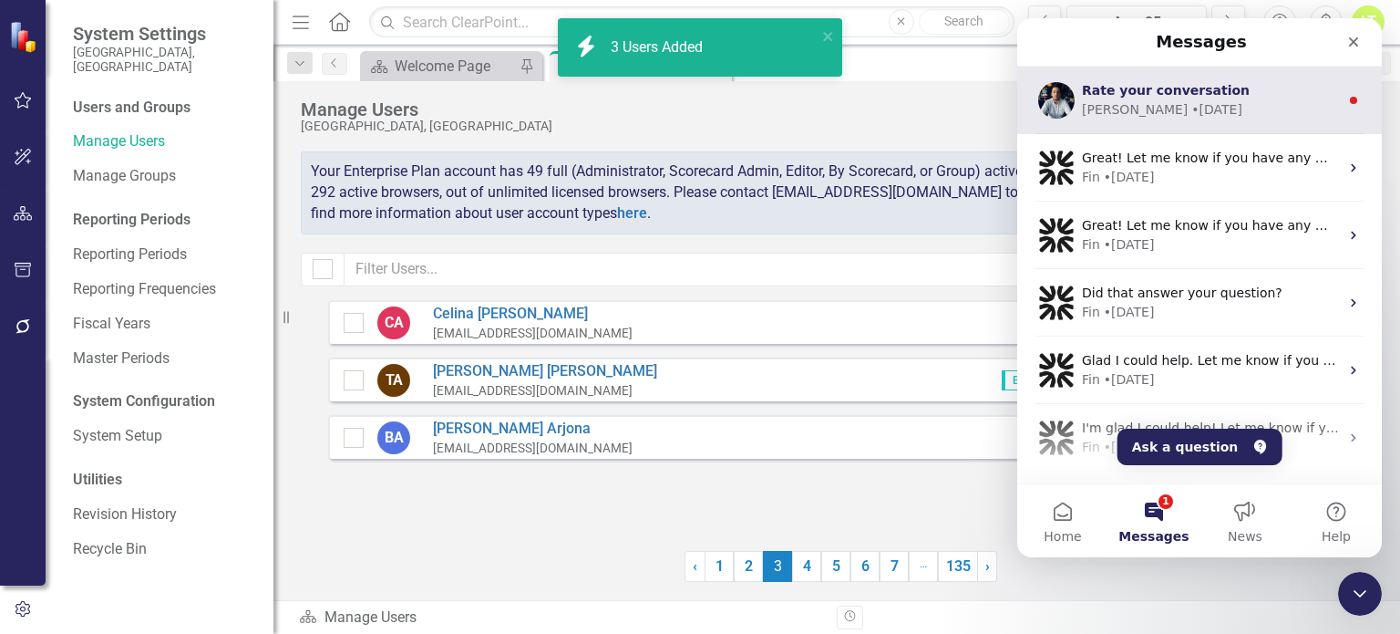
click at [1191, 100] on div "• [DATE]" at bounding box center [1216, 109] width 51 height 19
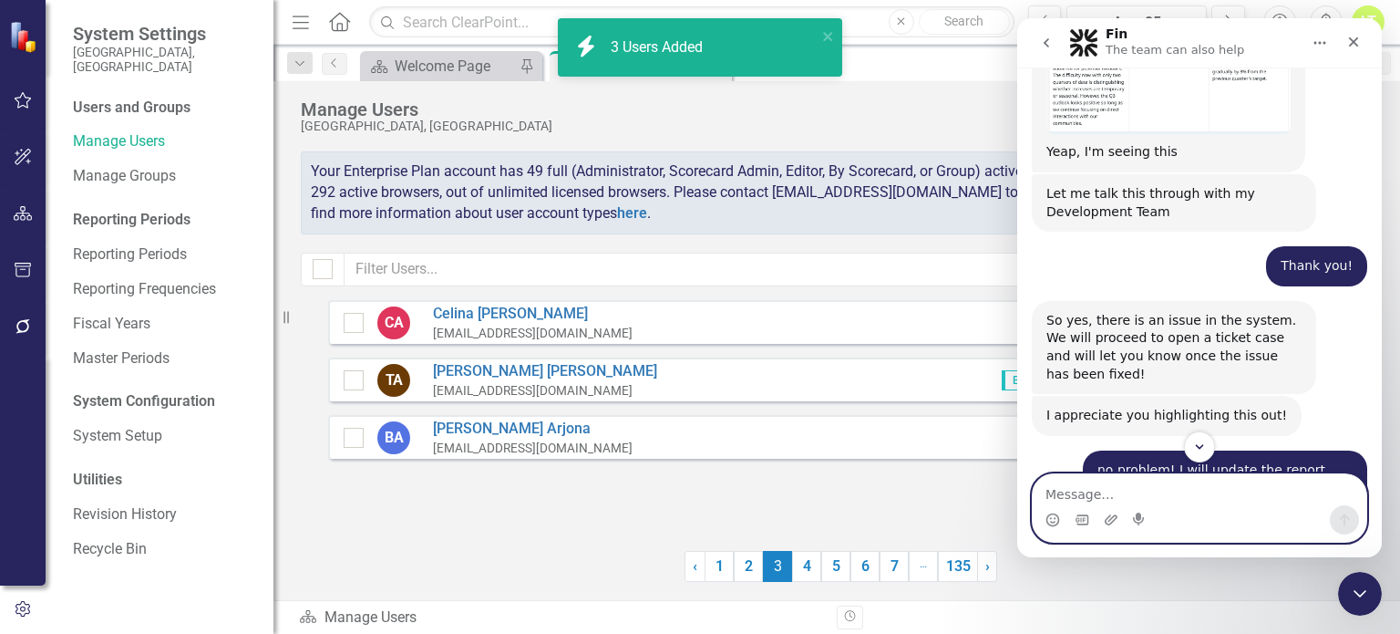
scroll to position [4440, 0]
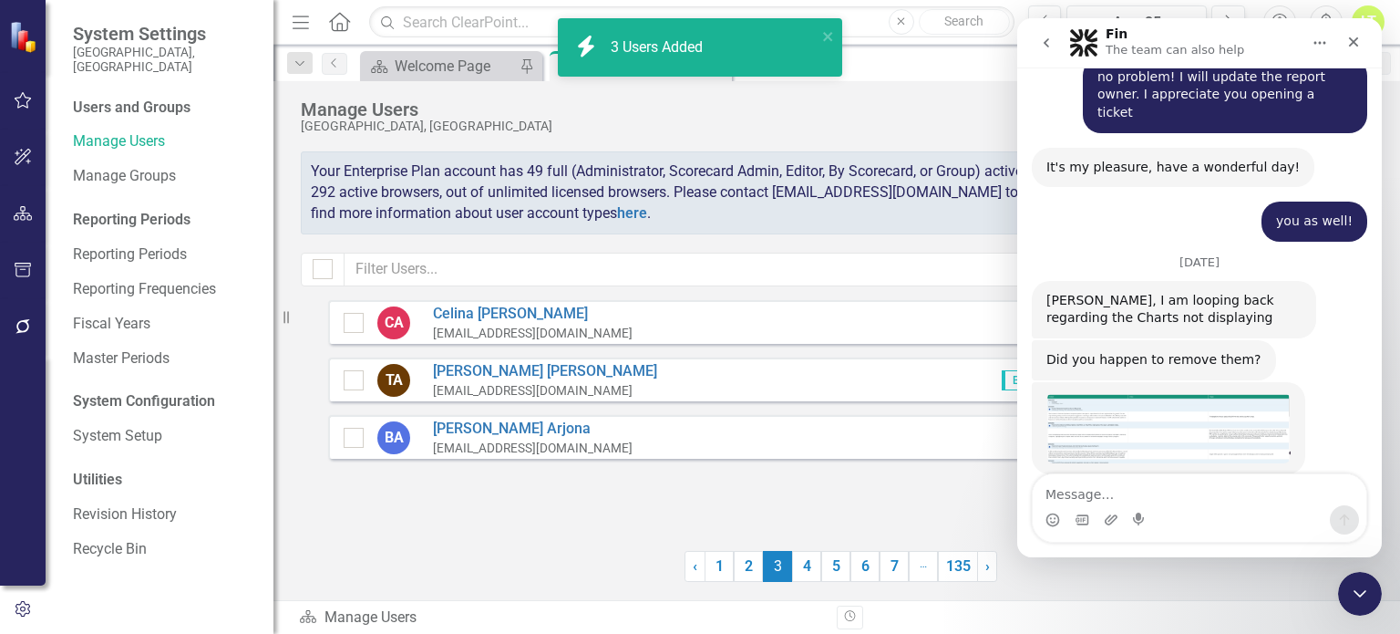
click at [1053, 35] on button "go back" at bounding box center [1046, 43] width 35 height 35
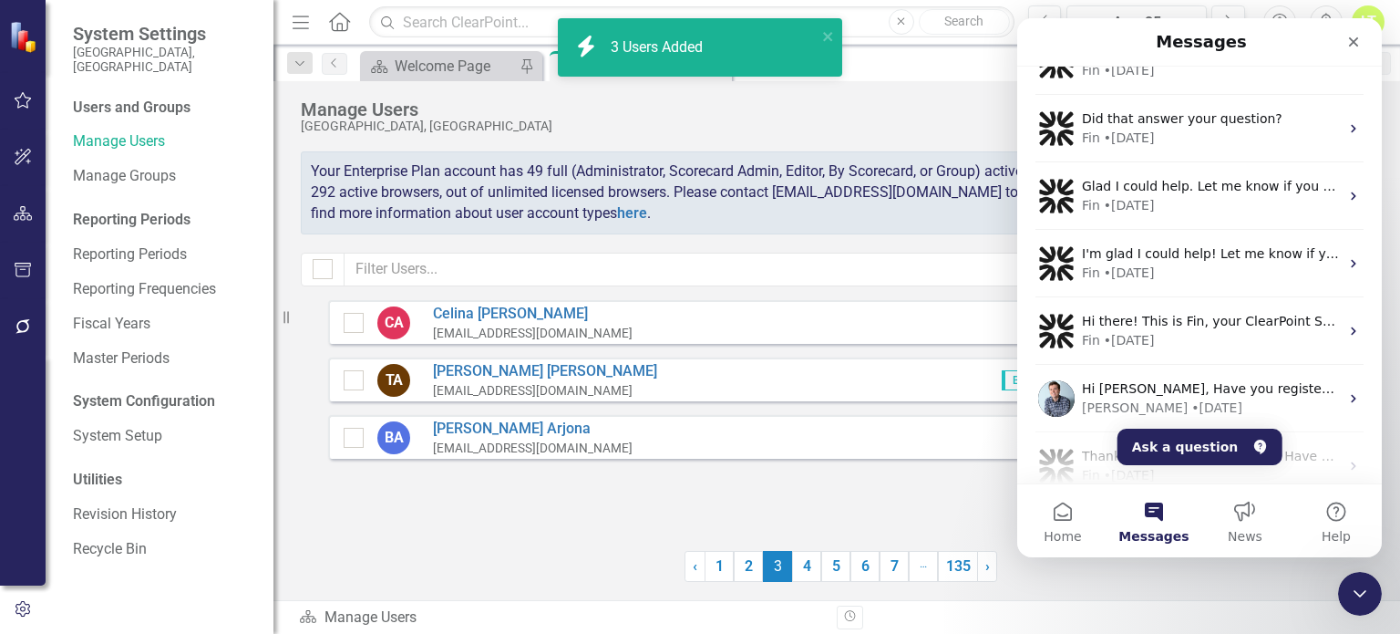
scroll to position [0, 0]
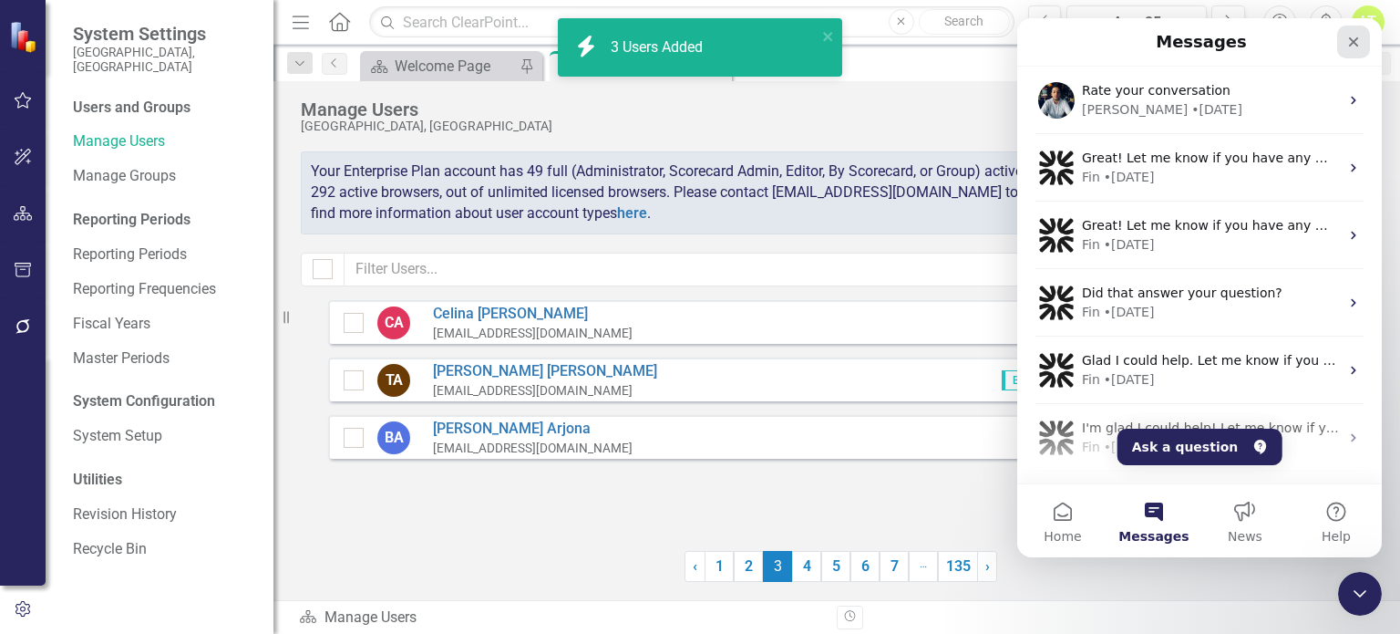
click at [1353, 47] on icon "Close" at bounding box center [1353, 42] width 15 height 15
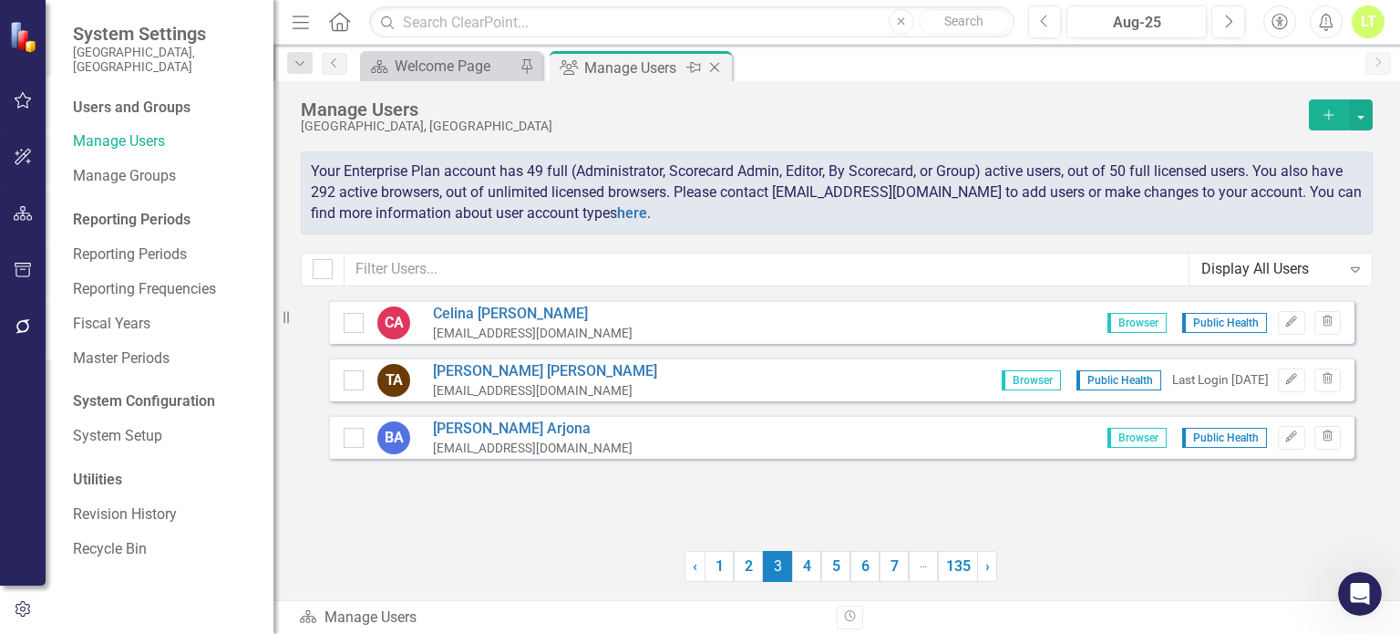
click at [710, 67] on icon "Close" at bounding box center [715, 67] width 18 height 15
